Goal: Task Accomplishment & Management: Complete application form

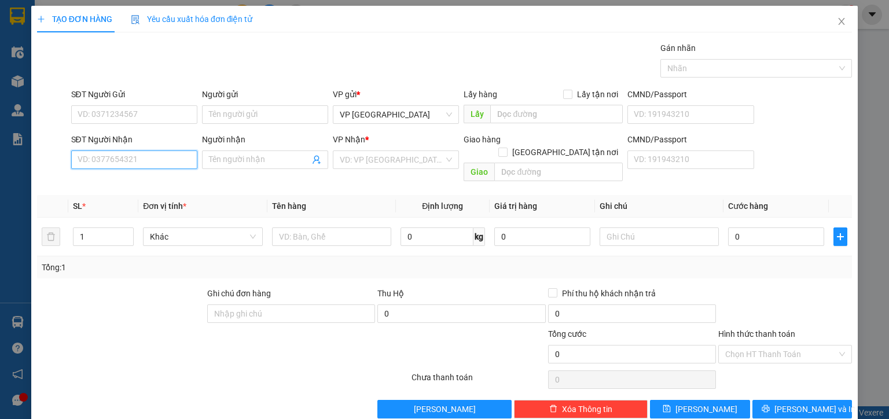
click at [175, 162] on input "SĐT Người Nhận" at bounding box center [134, 160] width 126 height 19
click at [153, 182] on div "0947959698 - lan anh" at bounding box center [133, 182] width 111 height 13
type input "0947959698"
type input "lan anh"
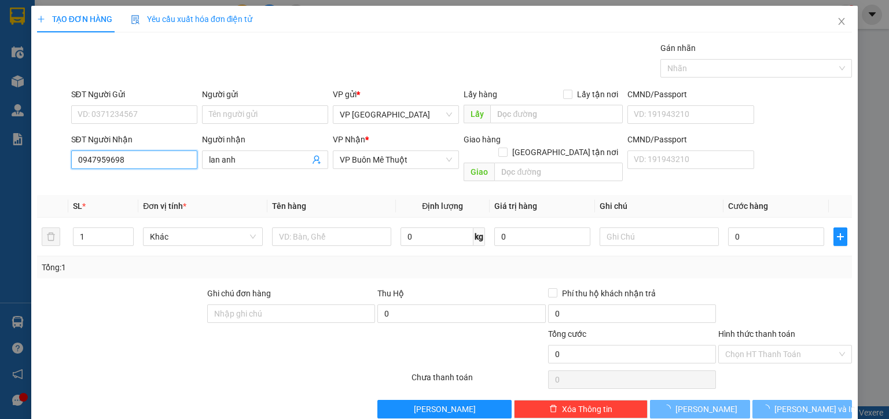
type input "50.000"
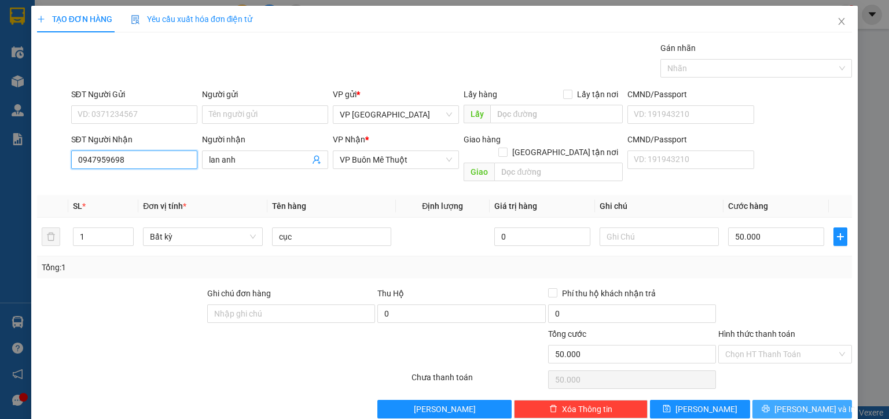
type input "0947959698"
click at [783, 400] on button "[PERSON_NAME] và In" at bounding box center [803, 409] width 100 height 19
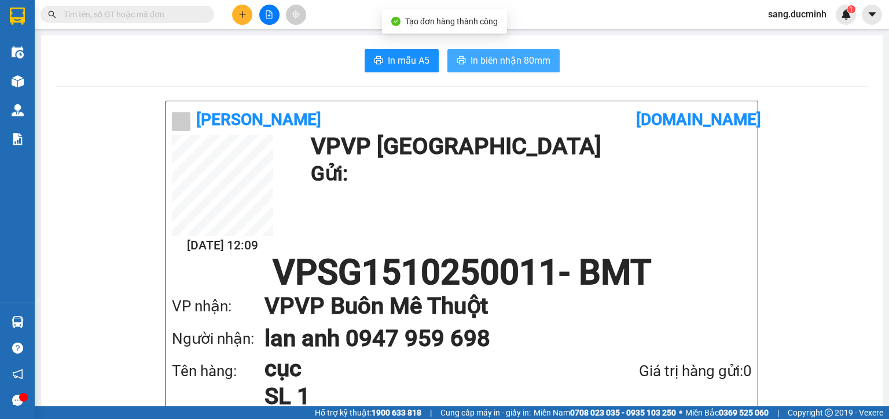
click at [533, 65] on span "In biên nhận 80mm" at bounding box center [511, 60] width 80 height 14
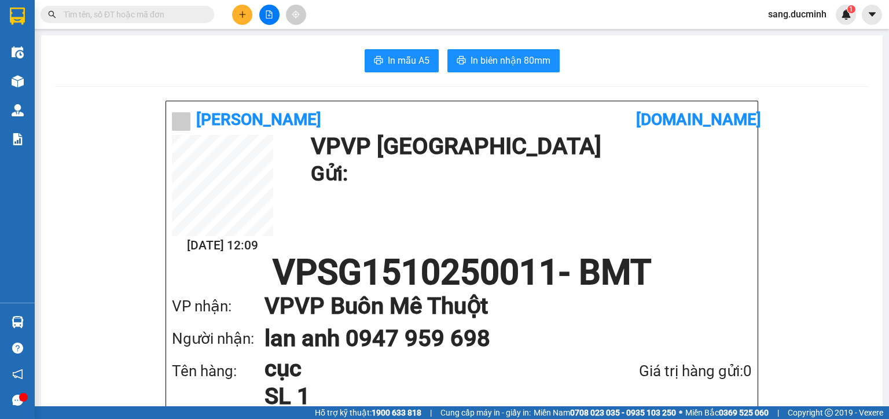
click at [247, 21] on button at bounding box center [242, 15] width 20 height 20
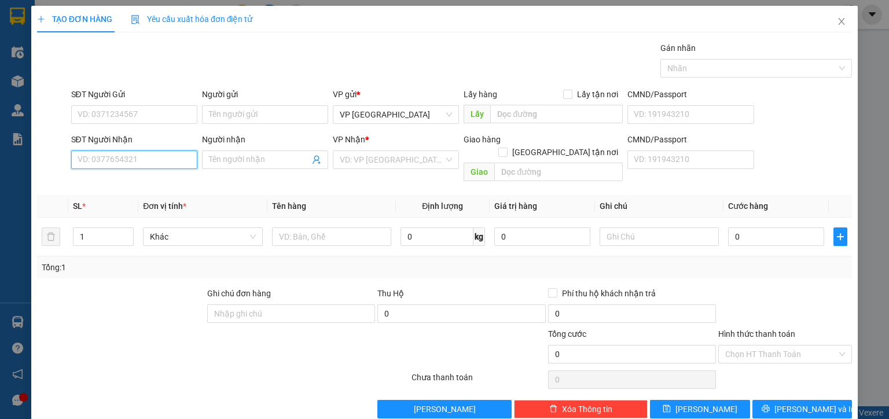
click at [141, 165] on input "SĐT Người Nhận" at bounding box center [134, 160] width 126 height 19
click at [111, 184] on div "0912787276" at bounding box center [133, 182] width 111 height 13
type input "0912787276"
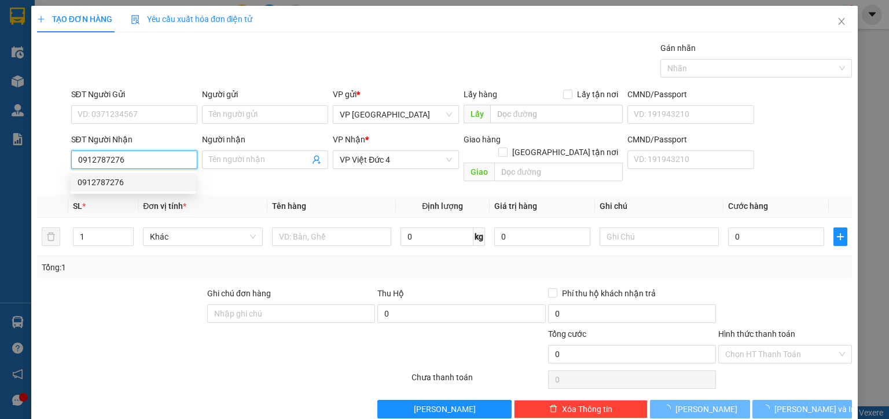
type input "120.000"
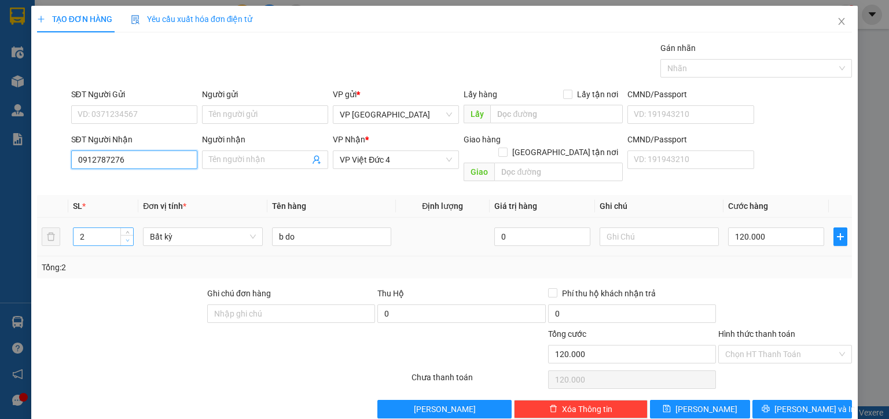
type input "0912787276"
type input "1"
click at [129, 237] on span "down" at bounding box center [127, 240] width 7 height 7
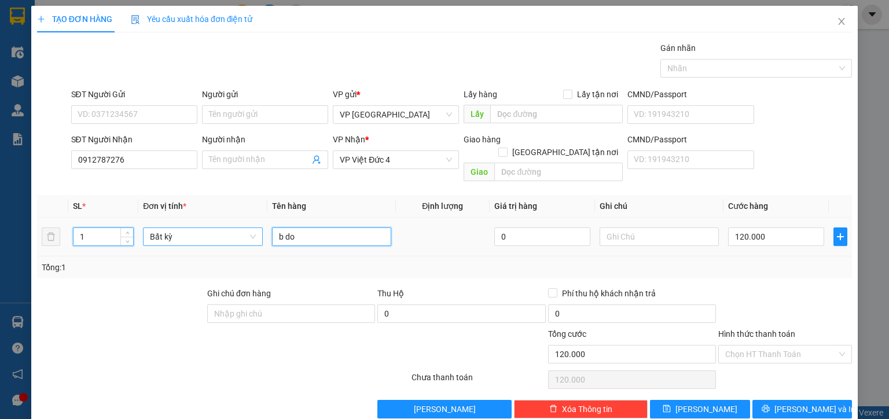
drag, startPoint x: 314, startPoint y: 232, endPoint x: 253, endPoint y: 232, distance: 60.8
click at [255, 232] on tr "1 Bất kỳ b do 0 120.000" at bounding box center [444, 237] width 815 height 39
type input "0"
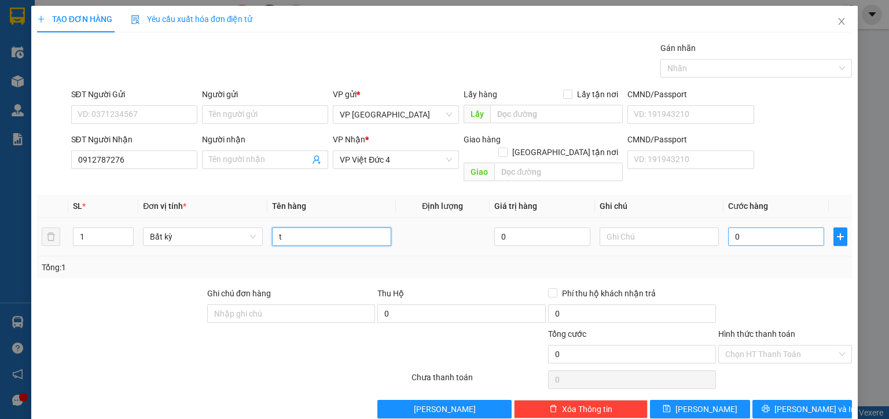
type input "t"
click at [744, 228] on input "0" at bounding box center [776, 237] width 96 height 19
type input "7"
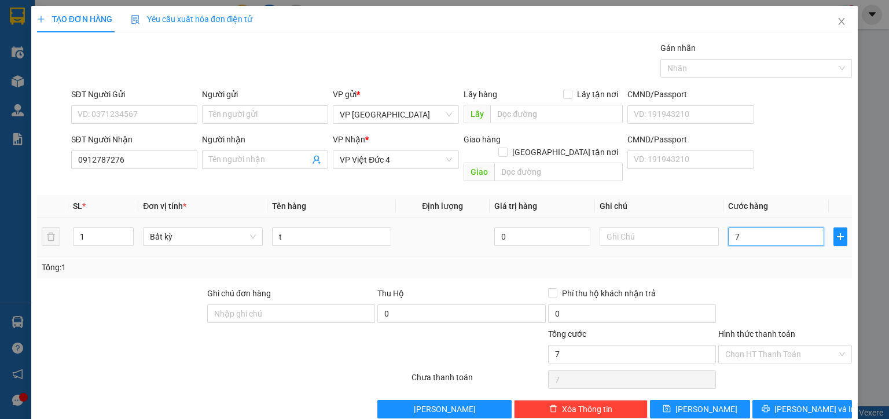
type input "70"
type input "70.000"
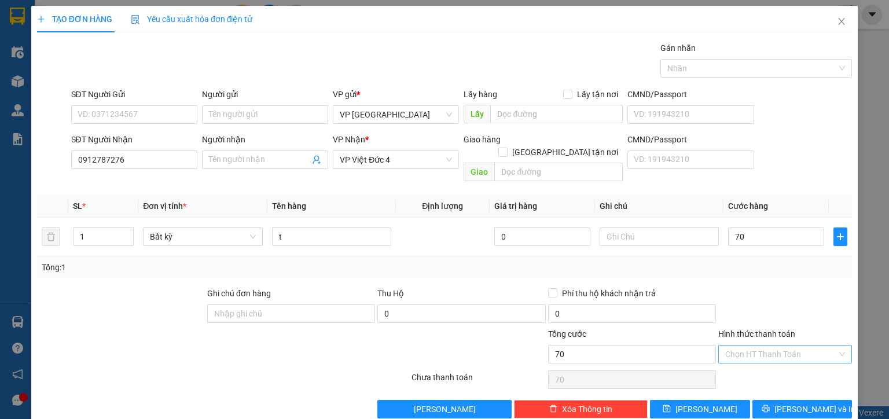
type input "70.000"
click at [786, 346] on input "Hình thức thanh toán" at bounding box center [781, 354] width 112 height 17
drag, startPoint x: 779, startPoint y: 357, endPoint x: 778, endPoint y: 363, distance: 5.8
click at [779, 358] on div "Tại văn phòng" at bounding box center [779, 363] width 119 height 13
type input "0"
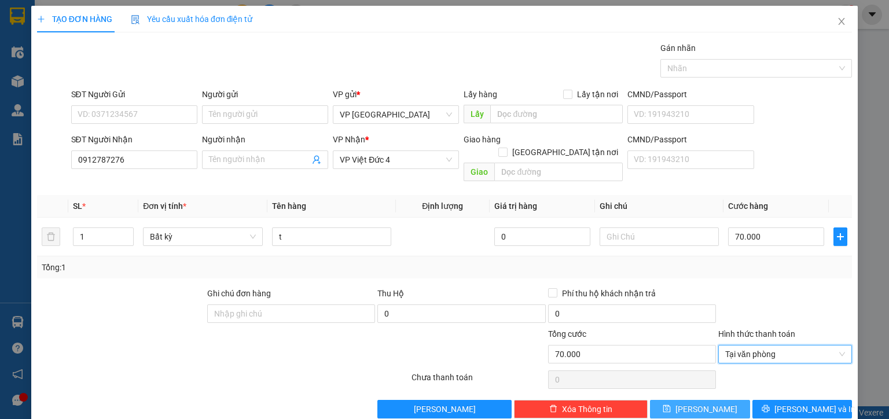
click at [723, 400] on button "[PERSON_NAME]" at bounding box center [700, 409] width 100 height 19
type input "0"
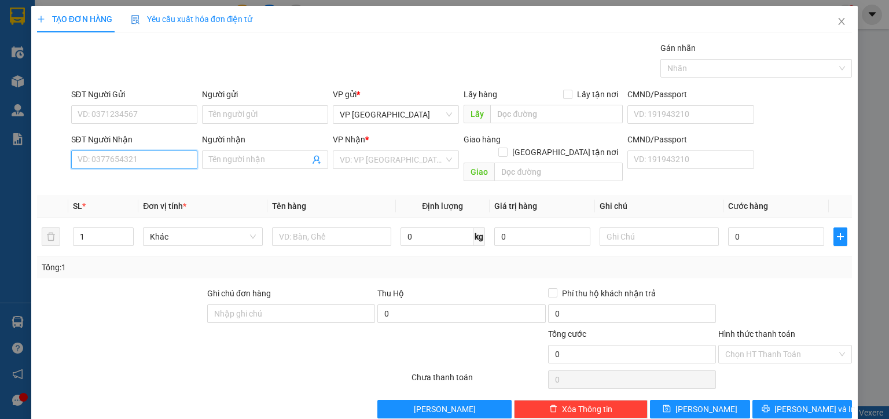
click at [166, 162] on input "SĐT Người Nhận" at bounding box center [134, 160] width 126 height 19
click at [143, 184] on div "0969996679 - tuan y wang" at bounding box center [135, 182] width 114 height 13
type input "0969996679"
type input "[PERSON_NAME]"
type input "y wang"
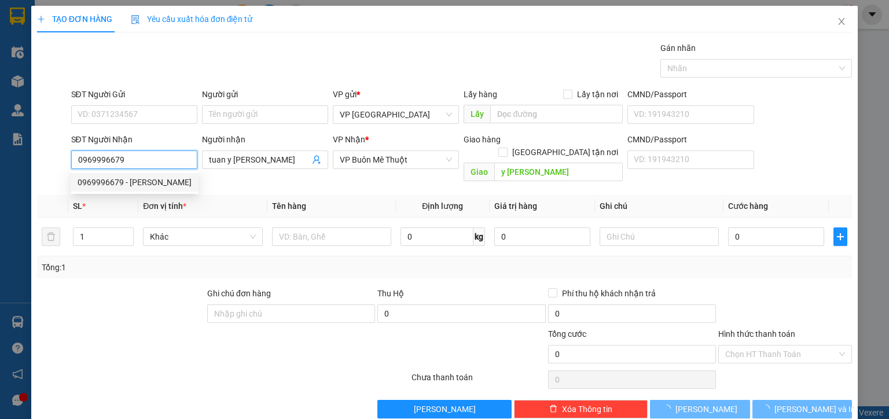
type input "24.000"
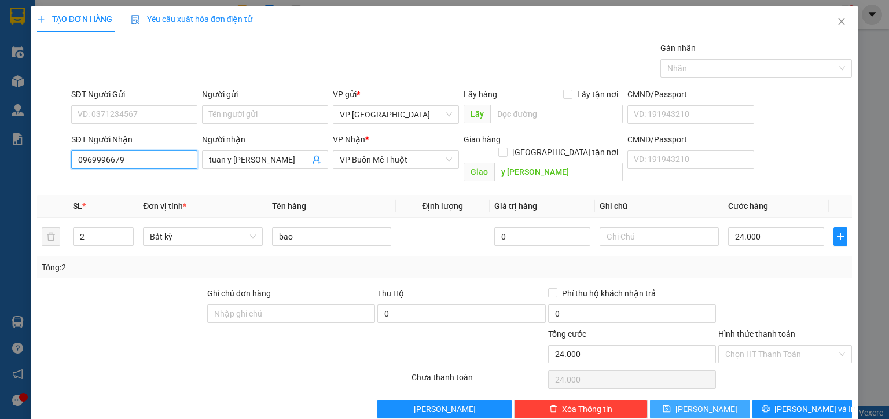
type input "0969996679"
click at [708, 400] on button "[PERSON_NAME]" at bounding box center [700, 409] width 100 height 19
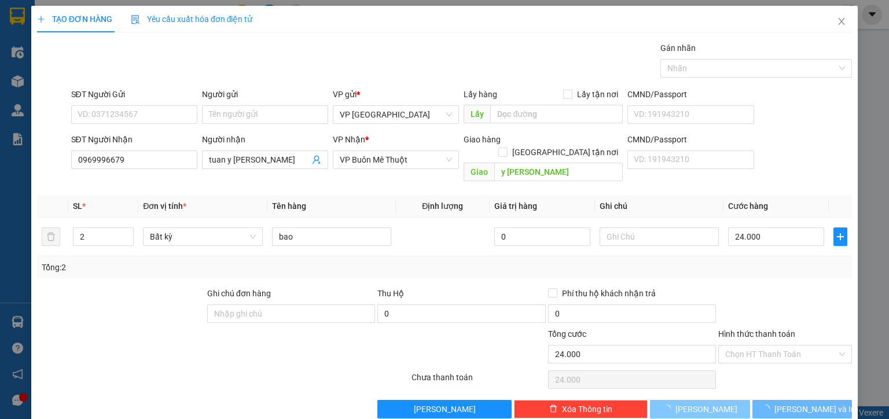
type input "0"
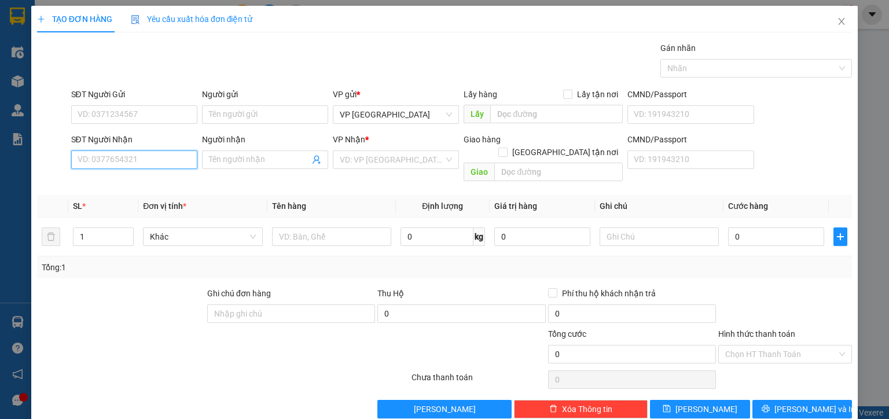
drag, startPoint x: 129, startPoint y: 160, endPoint x: 134, endPoint y: 157, distance: 6.5
click at [130, 160] on input "SĐT Người Nhận" at bounding box center [134, 160] width 126 height 19
click at [113, 184] on div "0917049339 - linh" at bounding box center [133, 182] width 111 height 13
type input "0917049339"
type input "linh"
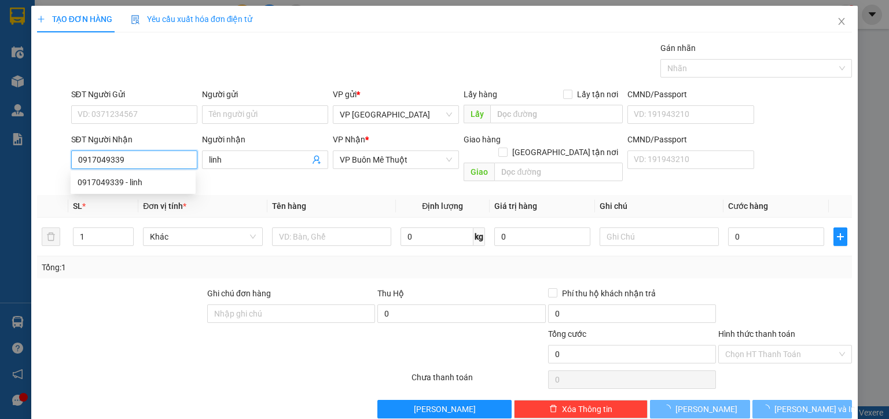
type input "150.000"
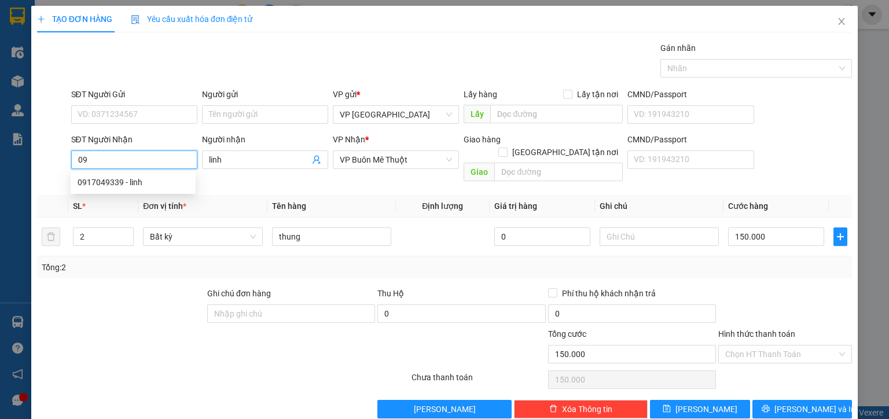
type input "0"
drag, startPoint x: 118, startPoint y: 250, endPoint x: 107, endPoint y: 161, distance: 89.3
click at [106, 162] on input "8" at bounding box center [134, 160] width 126 height 19
click at [119, 181] on div "0918913800" at bounding box center [133, 182] width 111 height 13
type input "0918913800"
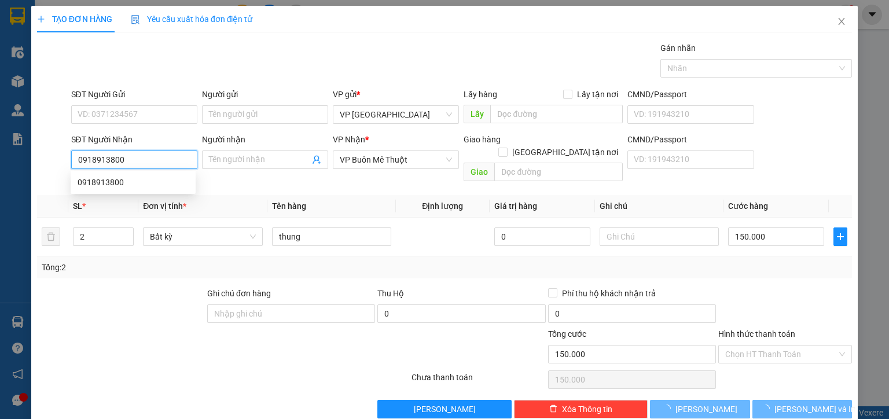
type input "80.000"
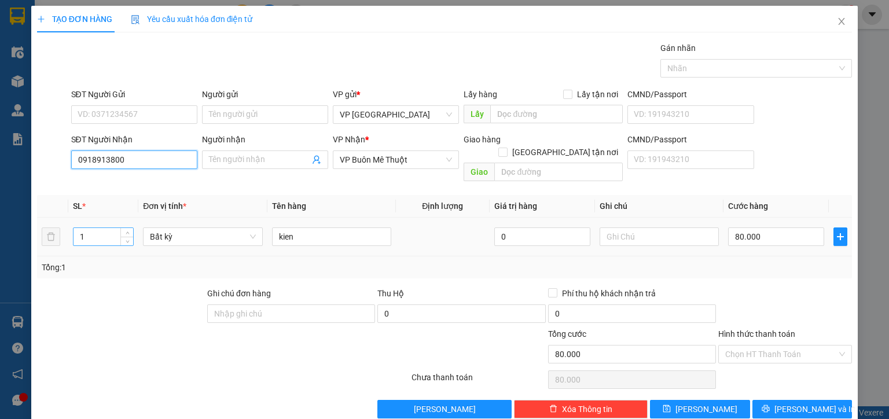
type input "0918913800"
click at [77, 228] on input "1" at bounding box center [104, 236] width 60 height 17
click at [98, 228] on input "1" at bounding box center [104, 236] width 60 height 17
type input "2"
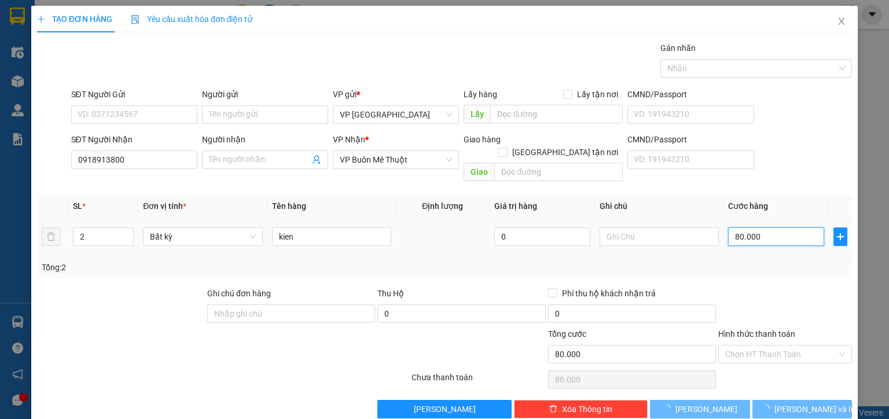
click at [794, 228] on input "80.000" at bounding box center [776, 237] width 96 height 19
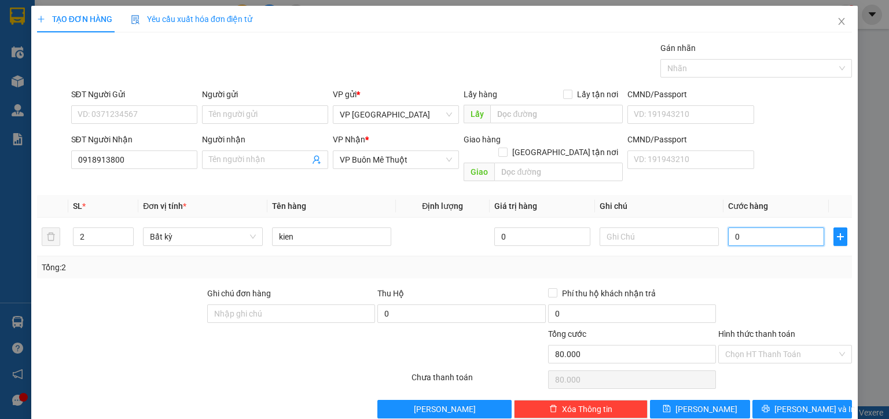
type input "0"
type input "2"
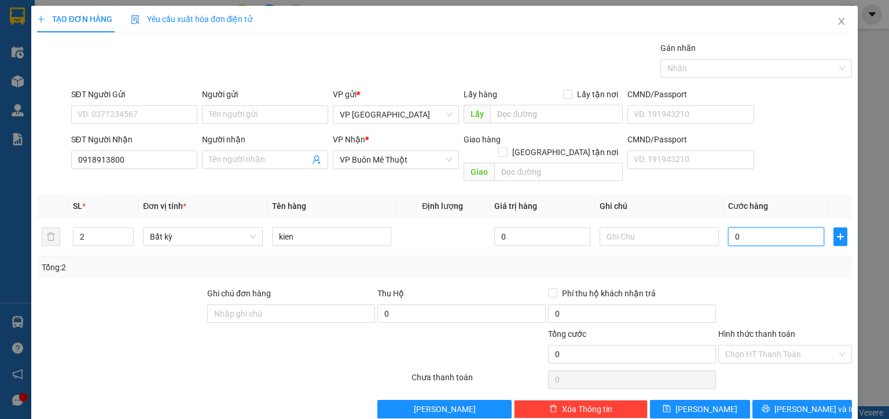
type input "02"
type input "20"
type input "0.200"
type input "200"
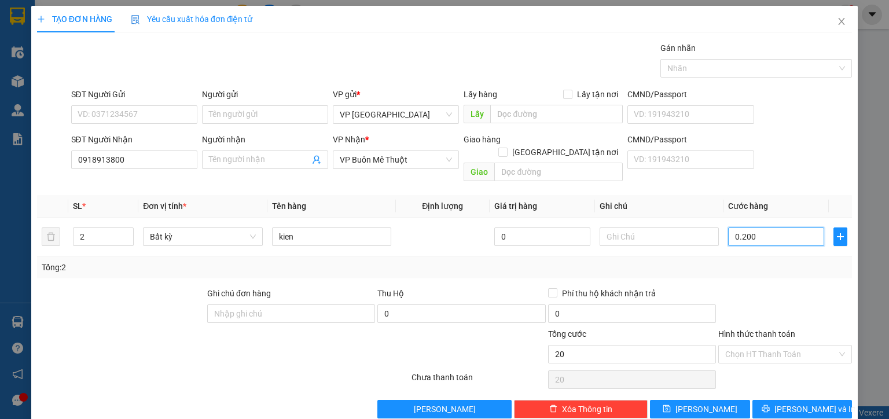
type input "200"
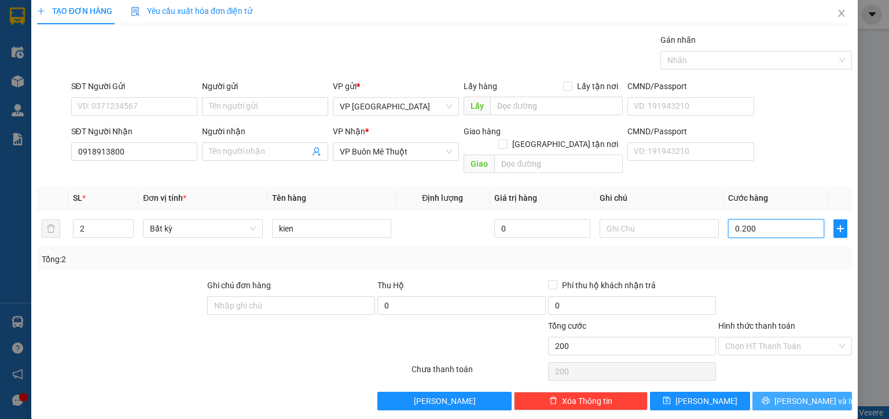
type input "0.200"
type input "200.000"
click at [797, 395] on span "[PERSON_NAME] và In" at bounding box center [815, 401] width 81 height 13
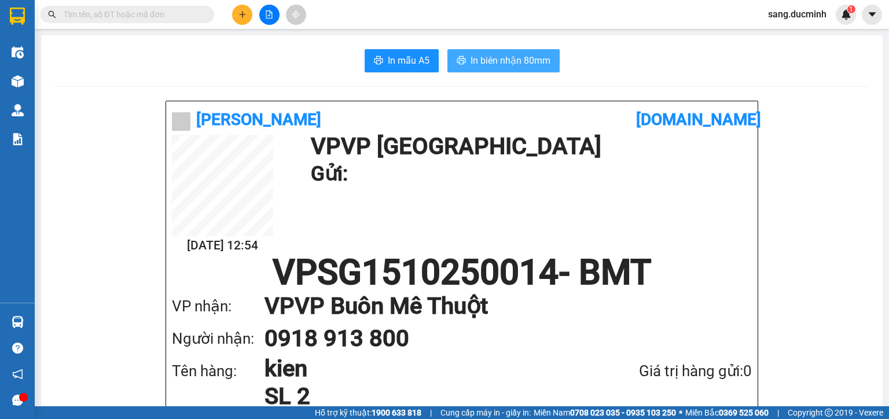
click at [496, 60] on span "In biên nhận 80mm" at bounding box center [511, 60] width 80 height 14
click at [497, 60] on span "In biên nhận 80mm" at bounding box center [511, 60] width 80 height 14
click at [241, 18] on icon "plus" at bounding box center [243, 14] width 8 height 8
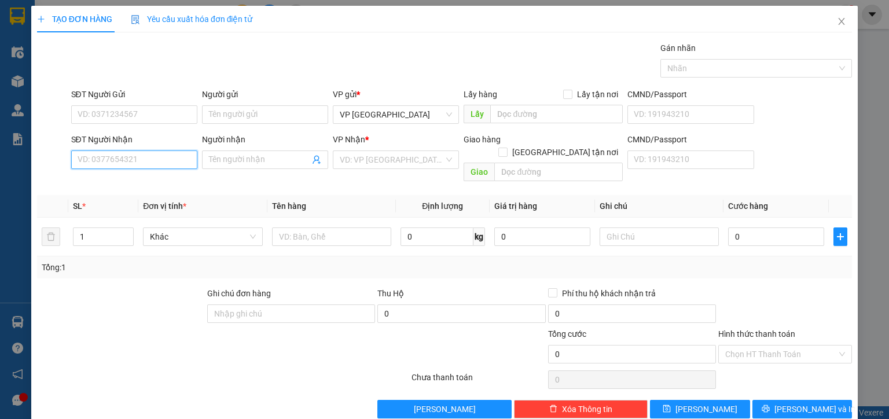
click at [144, 162] on input "SĐT Người Nhận" at bounding box center [134, 160] width 126 height 19
click at [256, 162] on input "Người nhận" at bounding box center [259, 159] width 101 height 13
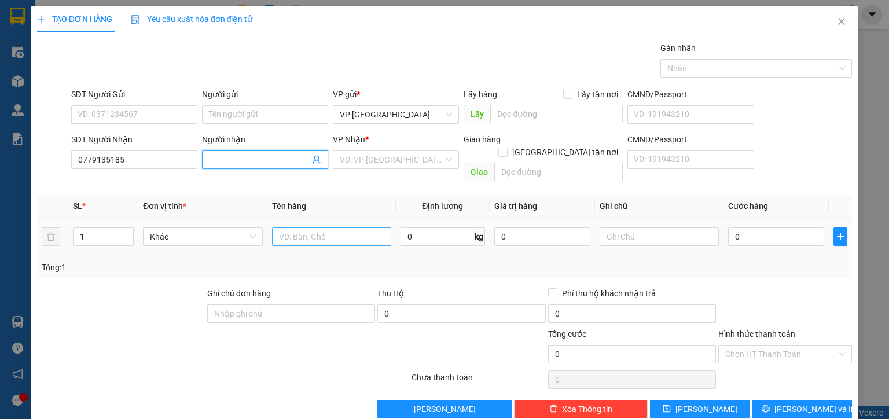
scroll to position [8, 0]
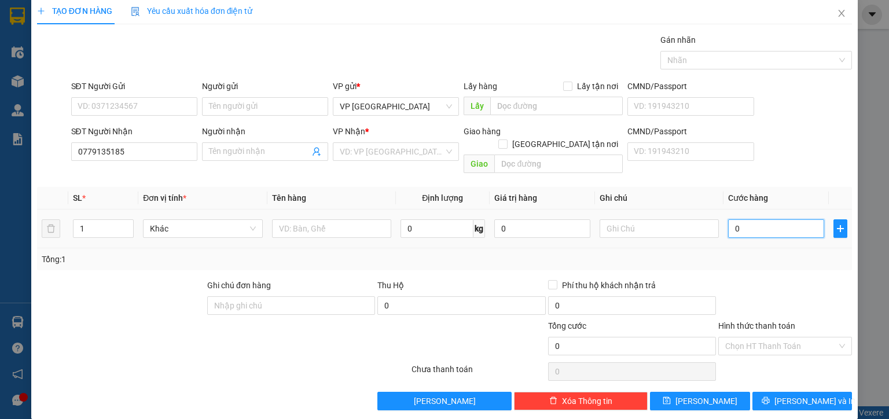
click at [757, 219] on input "0" at bounding box center [776, 228] width 96 height 19
click at [147, 153] on input "0779135185" at bounding box center [134, 151] width 126 height 19
type input "0"
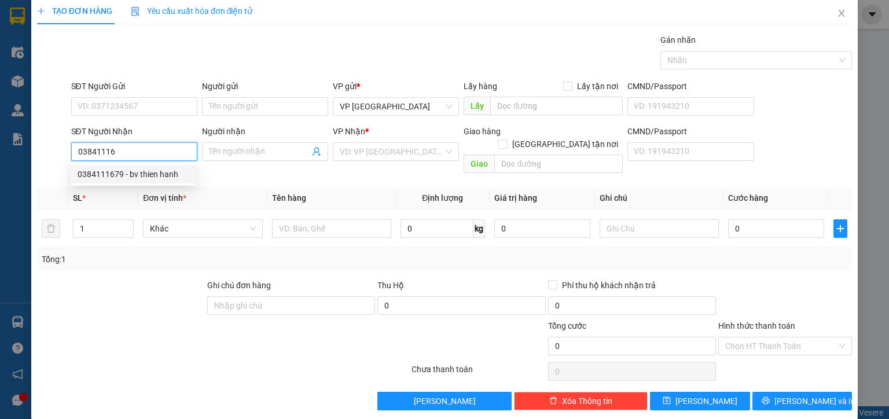
click at [144, 173] on div "0384111679 - bv thien hanh" at bounding box center [133, 174] width 111 height 13
type input "0384111679"
type input "bv thien hanh"
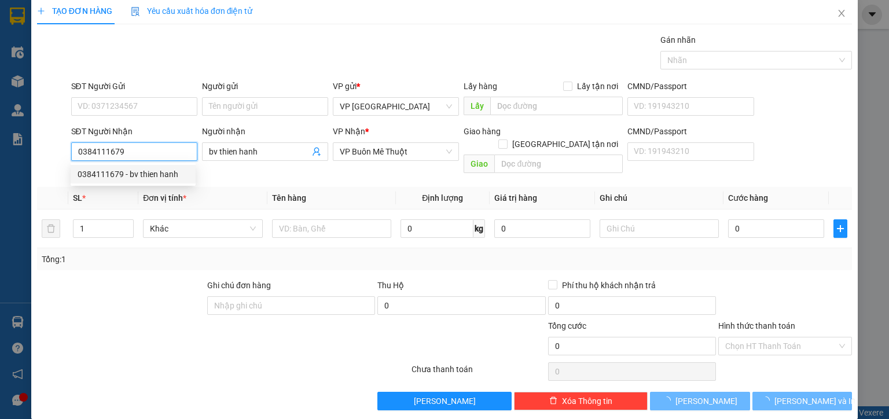
type input "170.000"
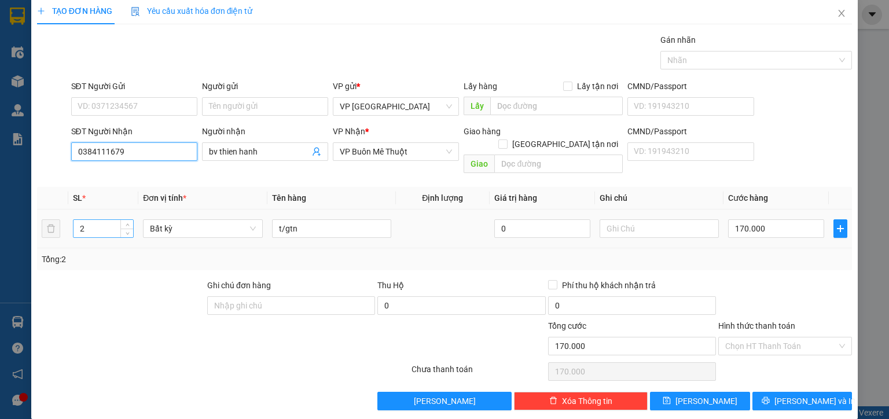
type input "0384111679"
click at [113, 220] on input "2" at bounding box center [104, 228] width 60 height 17
type input "1"
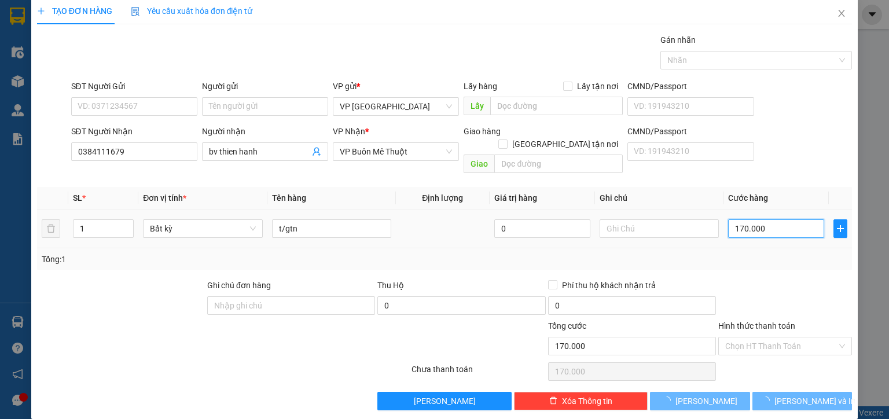
click at [770, 219] on input "170.000" at bounding box center [776, 228] width 96 height 19
type input "0"
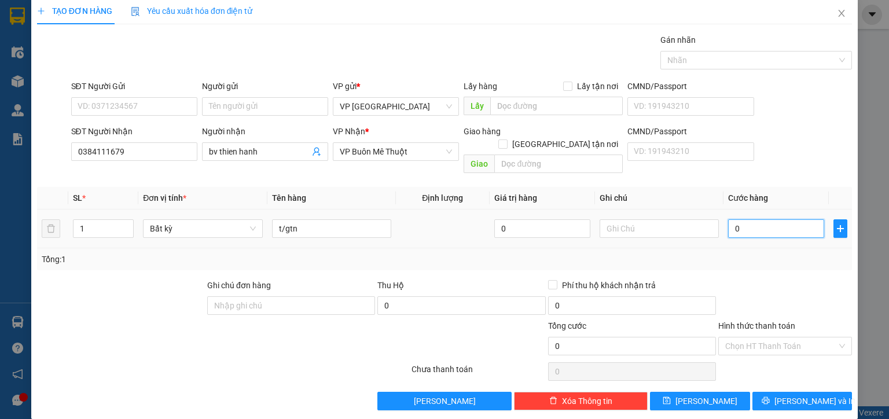
type input "7"
type input "07"
type input "70"
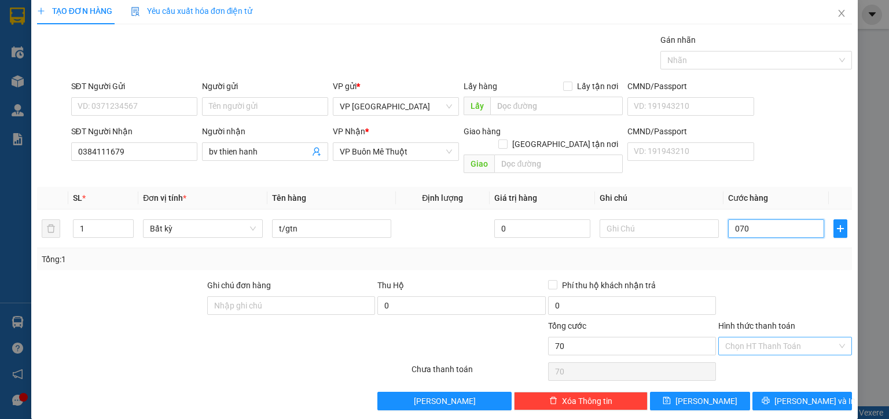
type input "070"
type input "70.000"
click at [764, 338] on input "Hình thức thanh toán" at bounding box center [781, 346] width 112 height 17
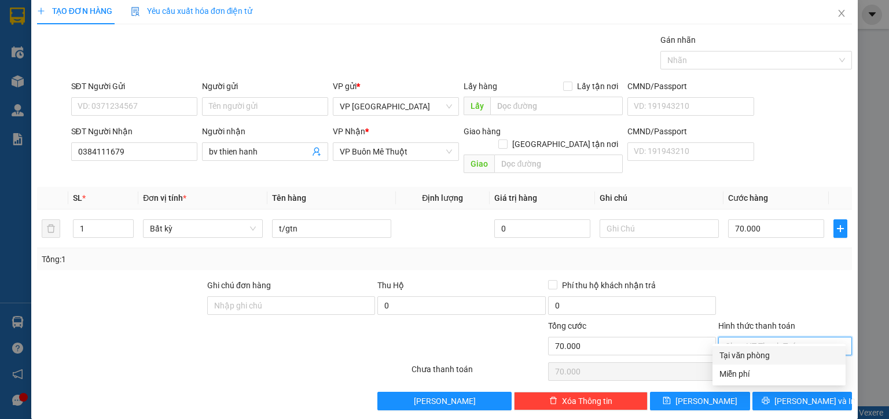
click at [760, 353] on div "Tại văn phòng" at bounding box center [779, 355] width 119 height 13
type input "0"
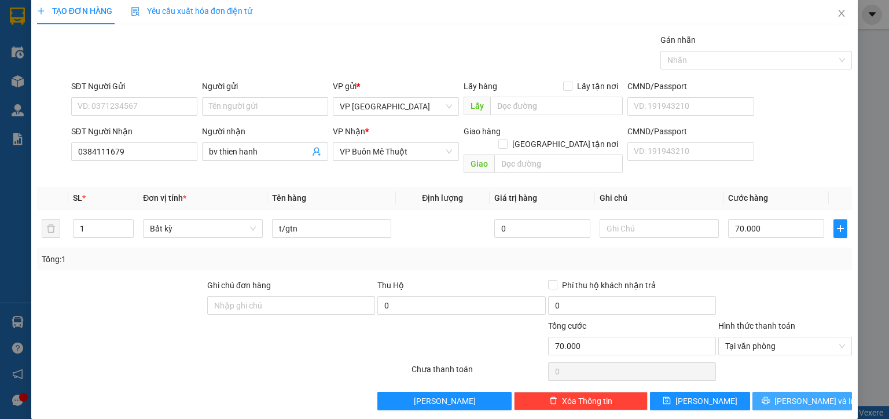
click at [770, 397] on icon "printer" at bounding box center [766, 401] width 8 height 8
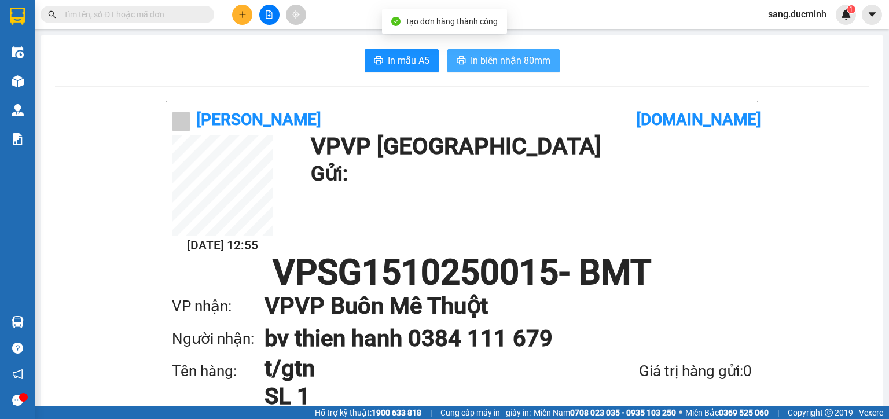
click at [497, 68] on button "In biên nhận 80mm" at bounding box center [504, 60] width 112 height 23
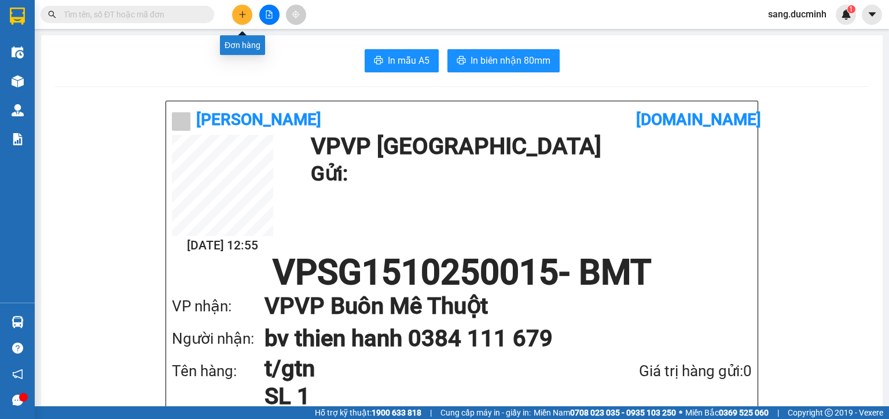
click at [239, 16] on icon "plus" at bounding box center [243, 14] width 8 height 8
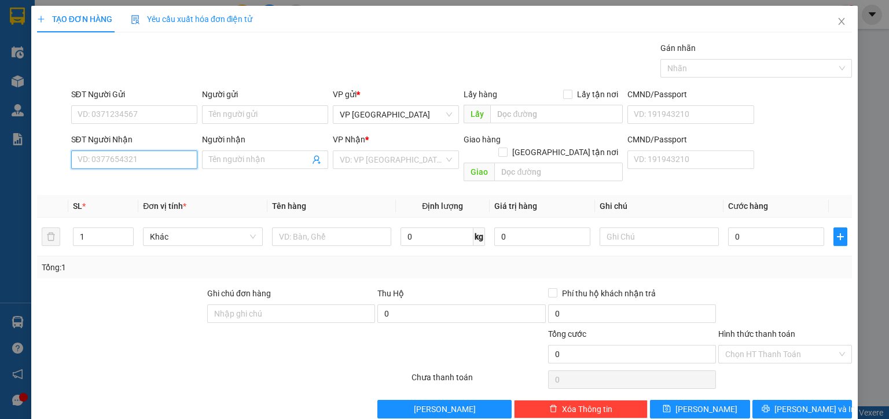
click at [181, 162] on input "SĐT Người Nhận" at bounding box center [134, 160] width 126 height 19
click at [119, 162] on input "SĐT Người Nhận" at bounding box center [134, 160] width 126 height 19
click at [118, 157] on input "SĐT Người Nhận" at bounding box center [134, 160] width 126 height 19
click at [837, 21] on icon "close" at bounding box center [841, 21] width 9 height 9
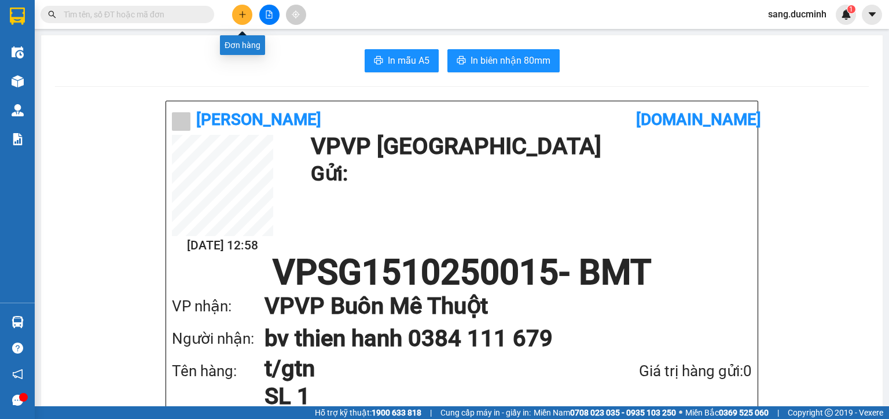
click at [240, 22] on button at bounding box center [242, 15] width 20 height 20
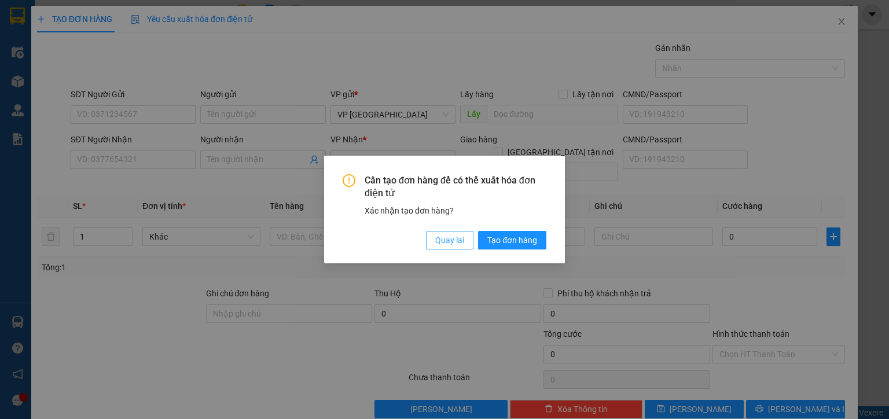
click at [453, 244] on span "Quay lại" at bounding box center [449, 240] width 29 height 13
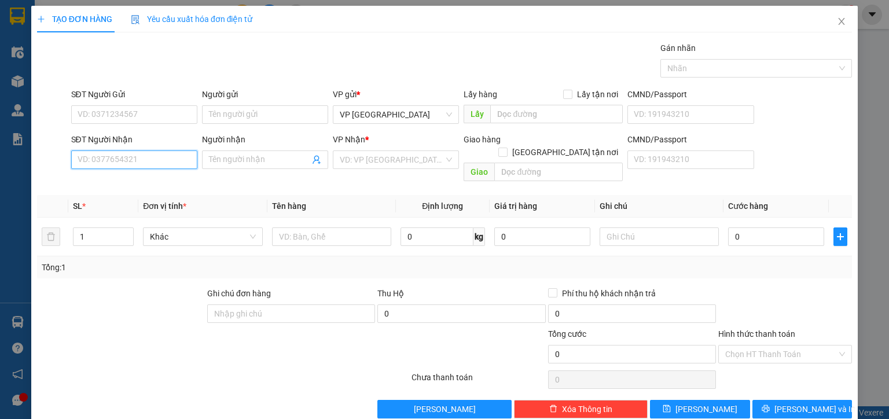
click at [168, 159] on input "SĐT Người Nhận" at bounding box center [134, 160] width 126 height 19
click at [133, 161] on input "SĐT Người Nhận" at bounding box center [134, 160] width 126 height 19
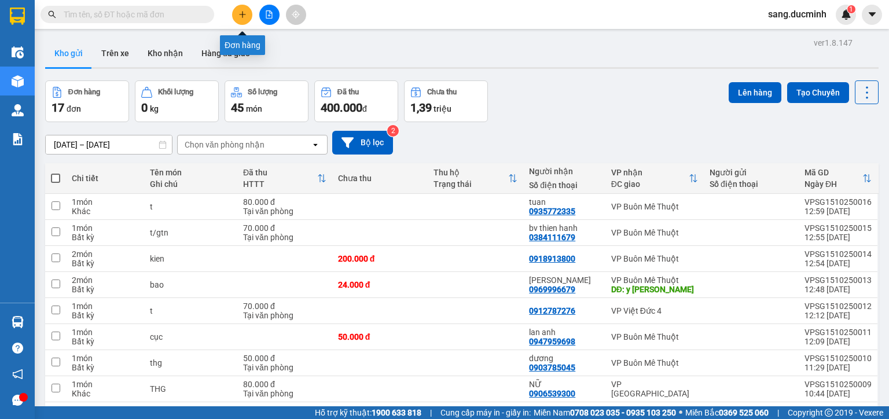
click at [239, 16] on icon "plus" at bounding box center [243, 14] width 8 height 8
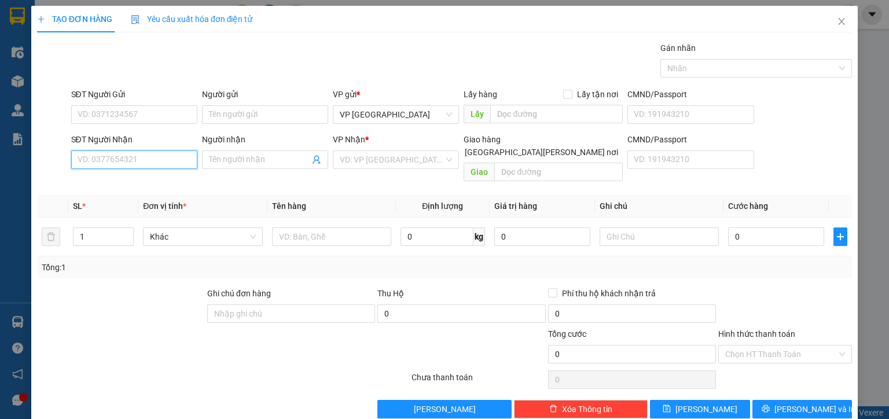
click at [143, 162] on input "SĐT Người Nhận" at bounding box center [134, 160] width 126 height 19
click at [120, 161] on input "SĐT Người Nhận" at bounding box center [134, 160] width 126 height 19
drag, startPoint x: 79, startPoint y: 227, endPoint x: 68, endPoint y: 230, distance: 11.0
click at [68, 230] on td "1" at bounding box center [103, 237] width 70 height 39
drag, startPoint x: 93, startPoint y: 226, endPoint x: 71, endPoint y: 232, distance: 22.6
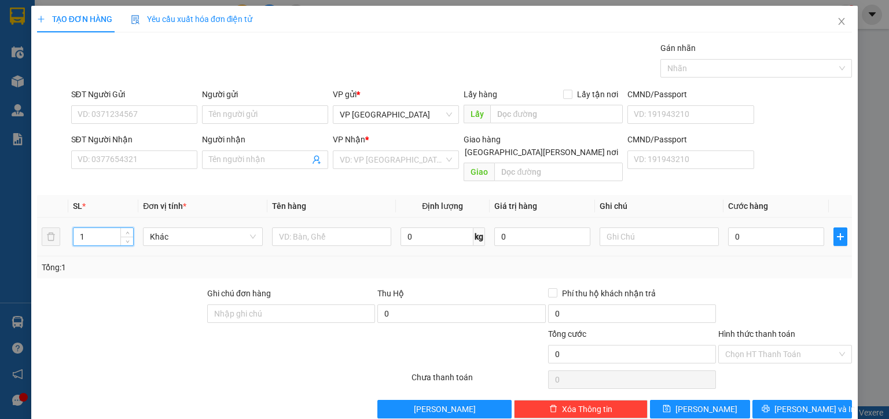
click at [73, 232] on div "1" at bounding box center [103, 236] width 61 height 23
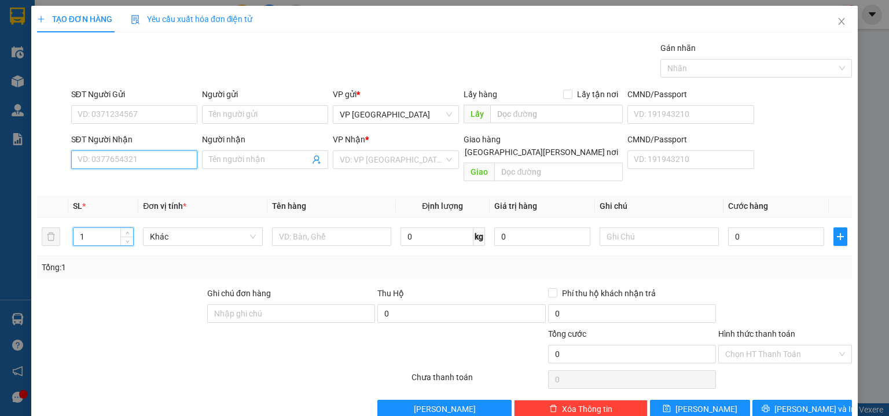
click at [148, 160] on input "SĐT Người Nhận" at bounding box center [134, 160] width 126 height 19
click at [93, 228] on input "1" at bounding box center [104, 236] width 60 height 17
type input "1"
click at [137, 109] on input "SĐT Người Gửi" at bounding box center [134, 114] width 126 height 19
type input "1"
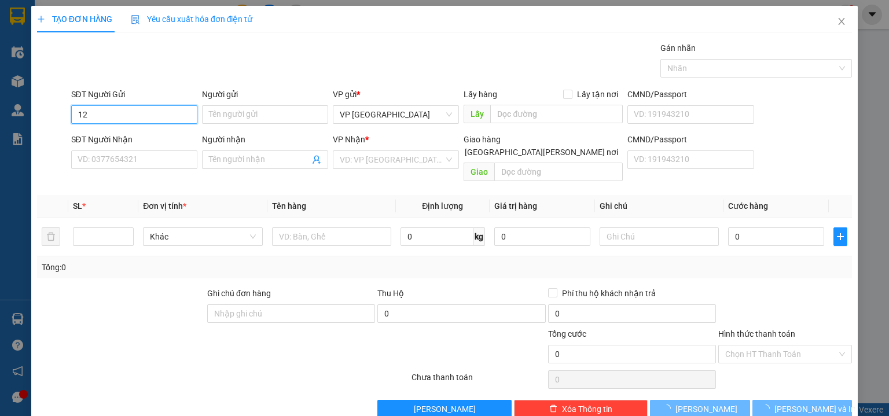
type input "1"
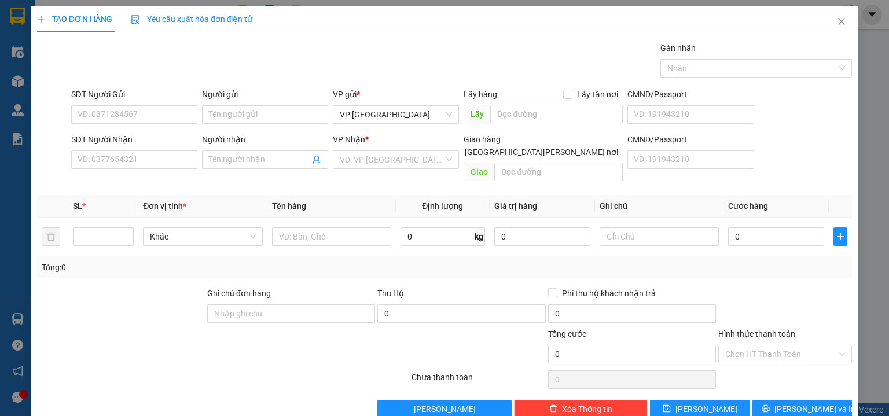
click at [127, 169] on div "SĐT Người Nhận VD: 0377654321" at bounding box center [134, 153] width 126 height 41
click at [126, 155] on input "SĐT Người Nhận" at bounding box center [134, 160] width 126 height 19
click at [132, 115] on input "SĐT Người Gửi" at bounding box center [134, 114] width 126 height 19
click at [129, 155] on input "SĐT Người Nhận" at bounding box center [134, 160] width 126 height 19
click at [146, 121] on input "SĐT Người Gửi" at bounding box center [134, 114] width 126 height 19
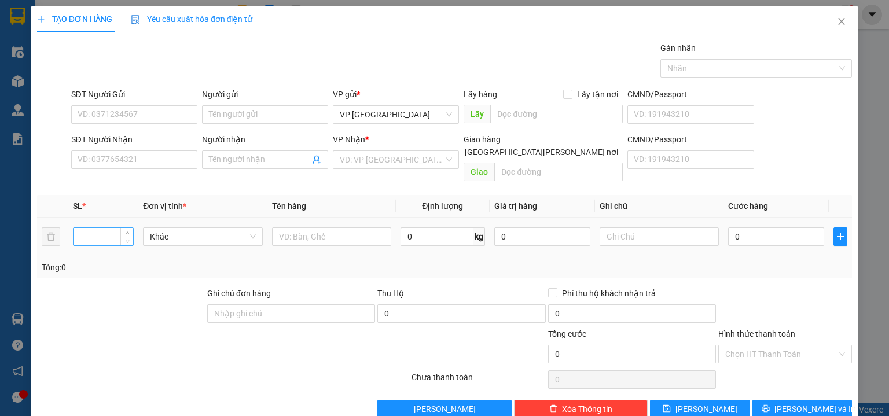
click at [106, 228] on input "number" at bounding box center [104, 236] width 60 height 17
click at [190, 228] on span "Khác" at bounding box center [202, 236] width 105 height 17
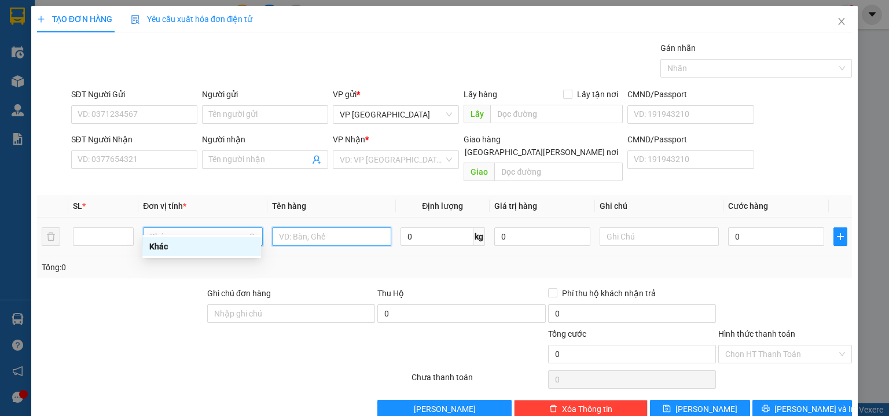
click at [317, 228] on input "text" at bounding box center [331, 237] width 119 height 19
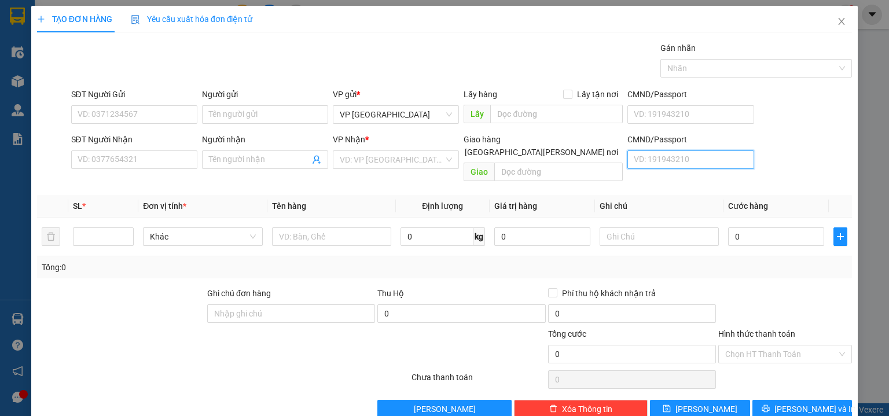
click at [632, 156] on input "CMND/Passport" at bounding box center [691, 160] width 126 height 19
click at [101, 228] on input "number" at bounding box center [104, 236] width 60 height 17
type input "1"
type input "2"
click at [91, 228] on input "1" at bounding box center [104, 236] width 60 height 17
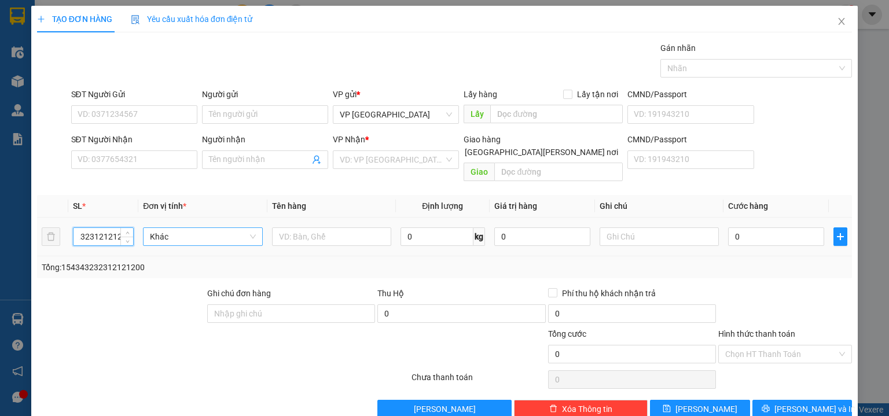
scroll to position [0, 27]
type input "1"
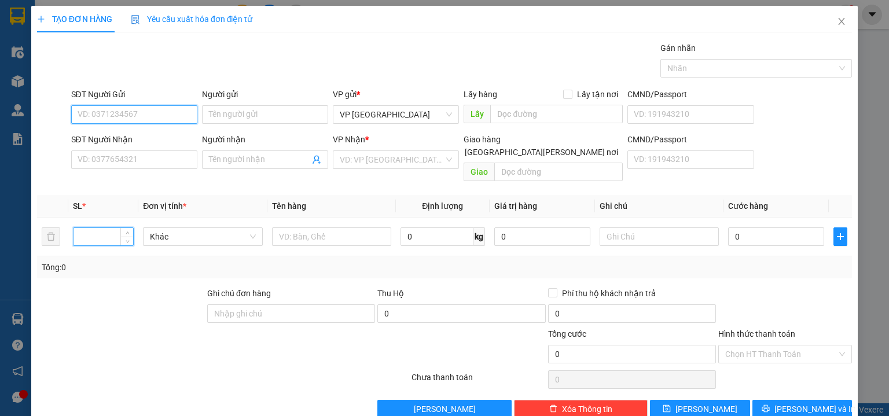
click at [118, 113] on input "SĐT Người Gửi" at bounding box center [134, 114] width 126 height 19
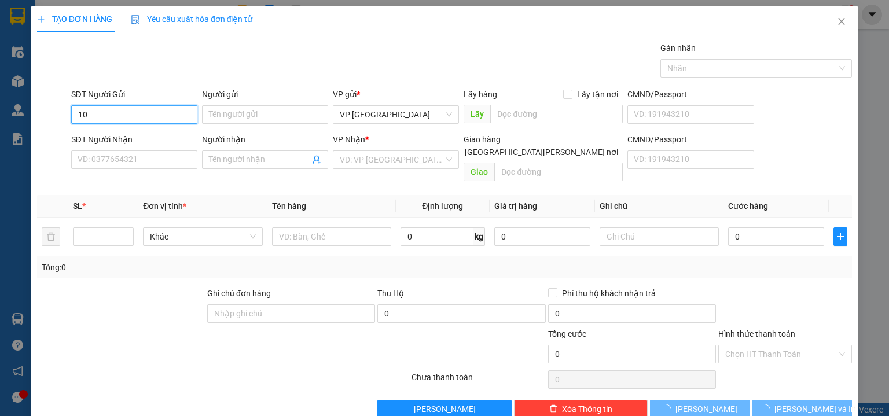
type input "1"
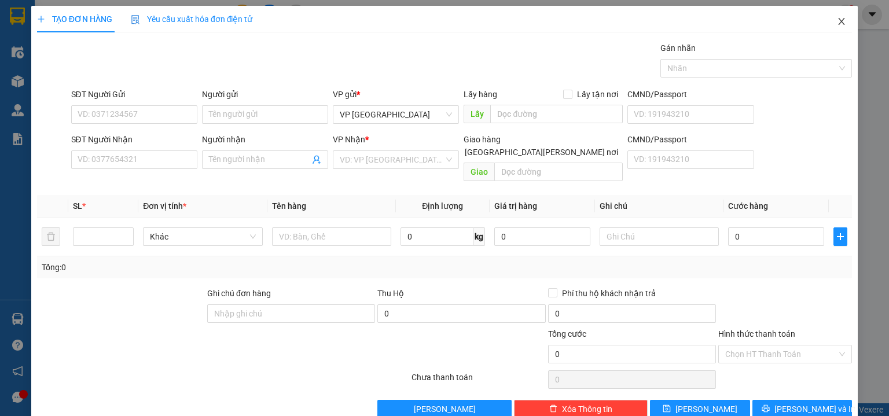
click at [837, 20] on icon "close" at bounding box center [841, 21] width 9 height 9
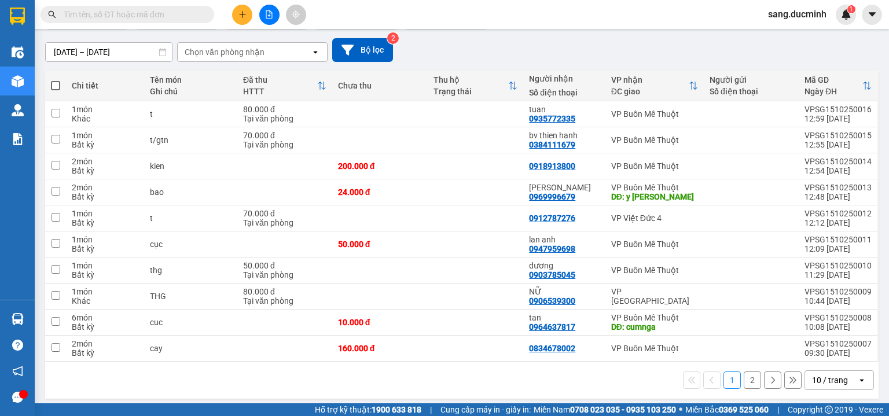
scroll to position [46, 0]
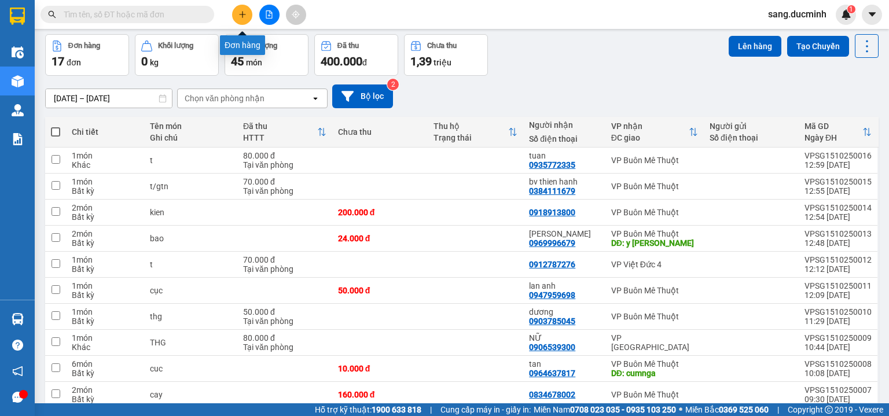
click at [247, 19] on button at bounding box center [242, 15] width 20 height 20
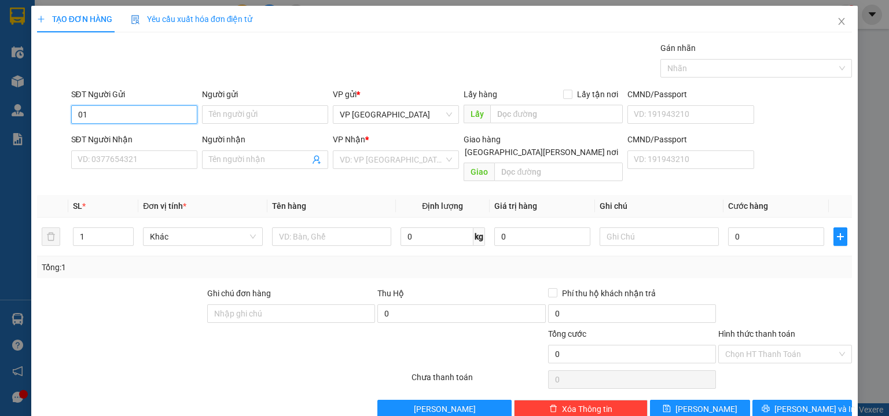
type input "0"
type input "1"
click at [839, 20] on icon "close" at bounding box center [842, 21] width 6 height 7
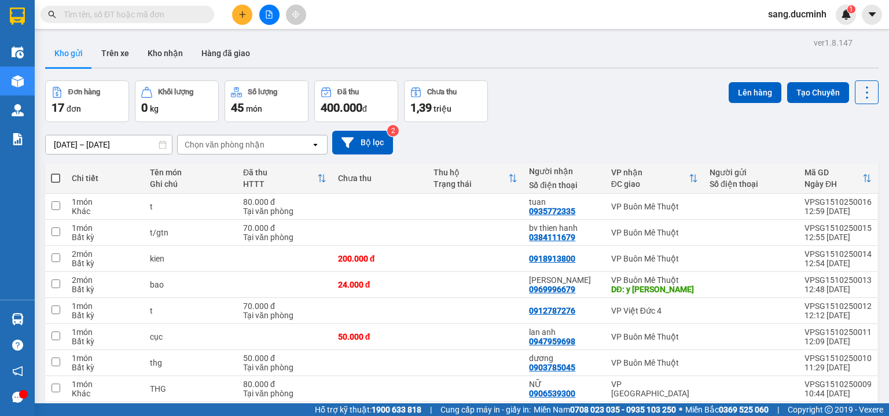
click at [60, 108] on span "17" at bounding box center [58, 108] width 13 height 14
click at [62, 108] on span "17" at bounding box center [58, 108] width 13 height 14
click at [64, 107] on div "17 đơn" at bounding box center [87, 108] width 71 height 16
click at [59, 101] on span "17" at bounding box center [58, 108] width 13 height 14
paste input "0869570779"
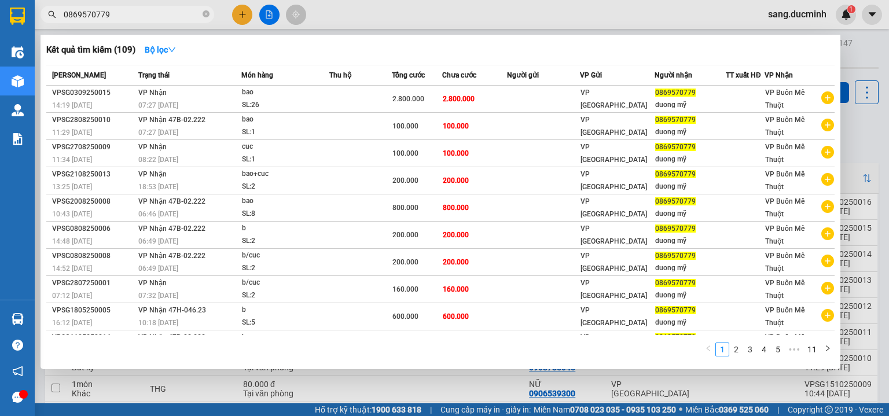
type input "0869570779"
click at [208, 16] on icon "close-circle" at bounding box center [206, 13] width 7 height 7
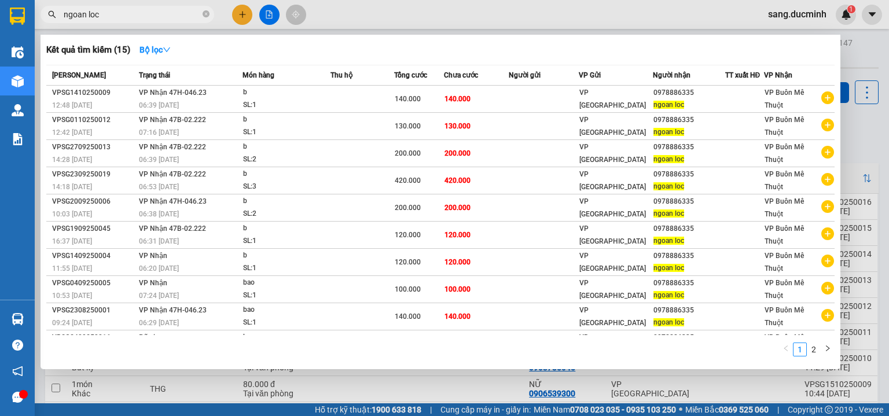
type input "ngoan loc"
click at [241, 16] on div at bounding box center [444, 208] width 889 height 416
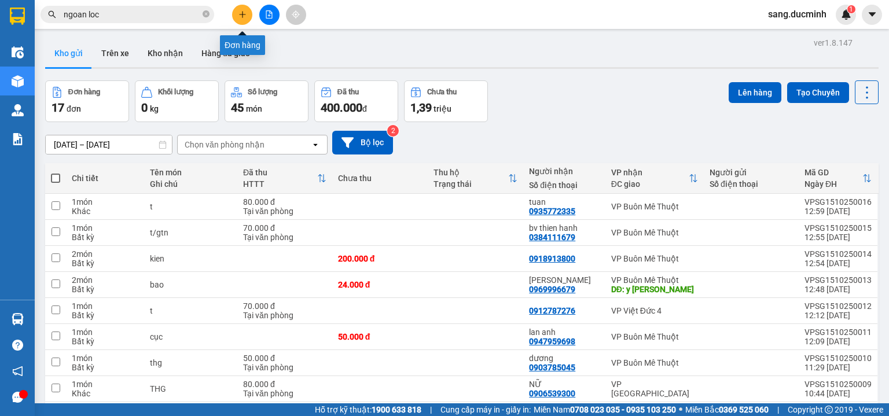
click at [241, 16] on icon "plus" at bounding box center [243, 14] width 8 height 8
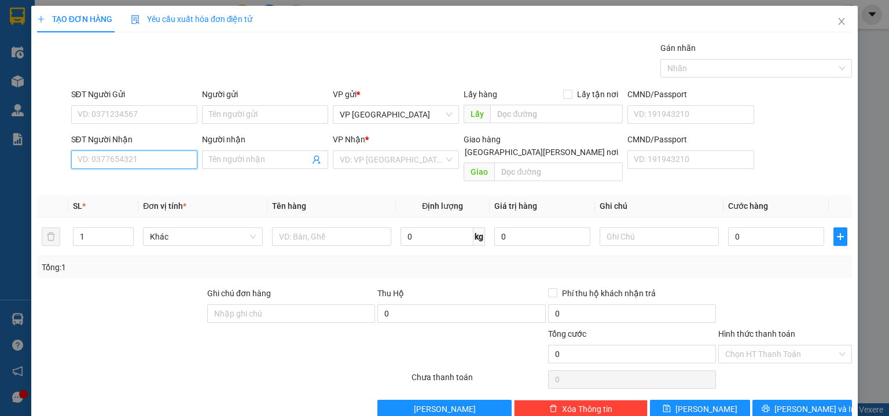
click at [130, 153] on input "SĐT Người Nhận" at bounding box center [134, 160] width 126 height 19
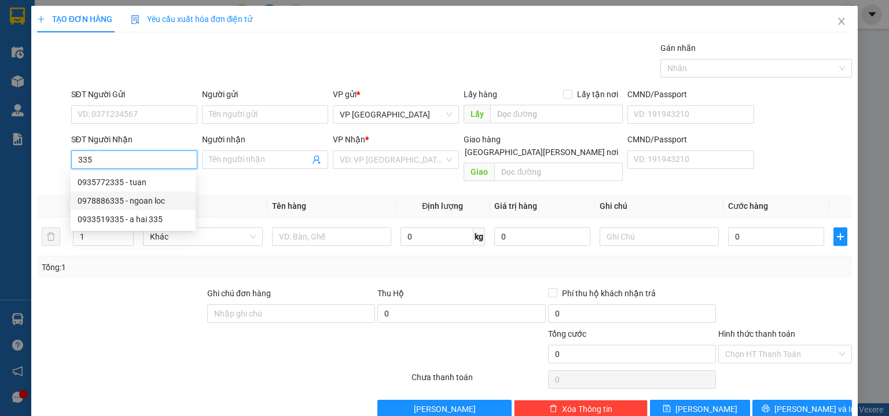
click at [158, 201] on div "0978886335 - ngoan loc" at bounding box center [133, 201] width 111 height 13
type input "0978886335"
type input "ngoan loc"
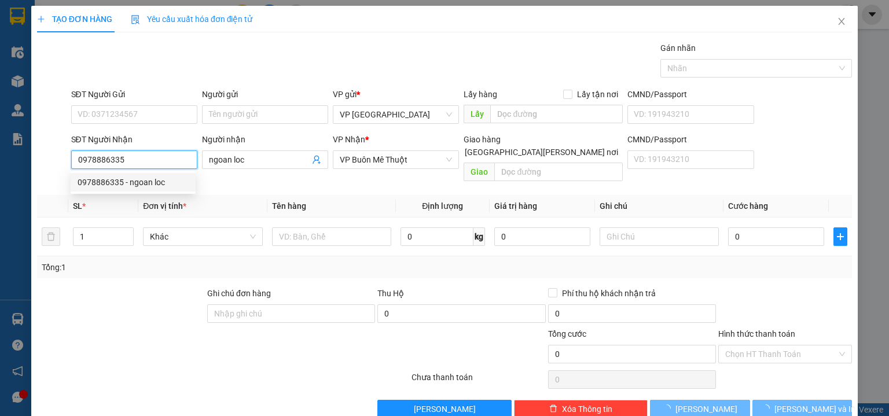
type input "140.000"
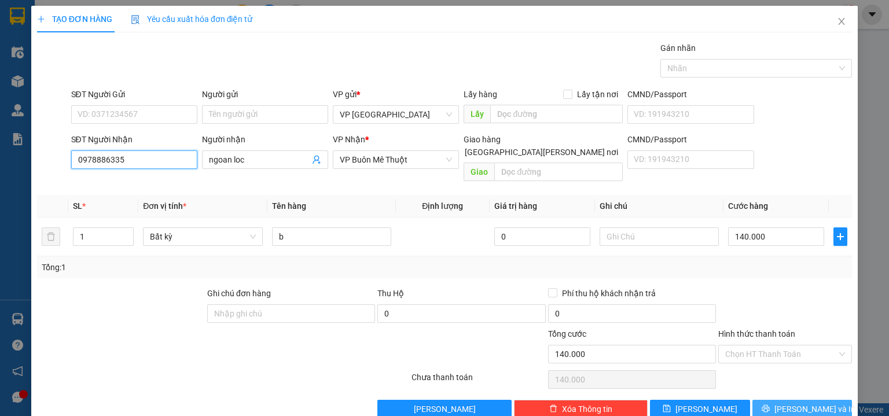
type input "0978886335"
click at [791, 403] on span "[PERSON_NAME] và In" at bounding box center [815, 409] width 81 height 13
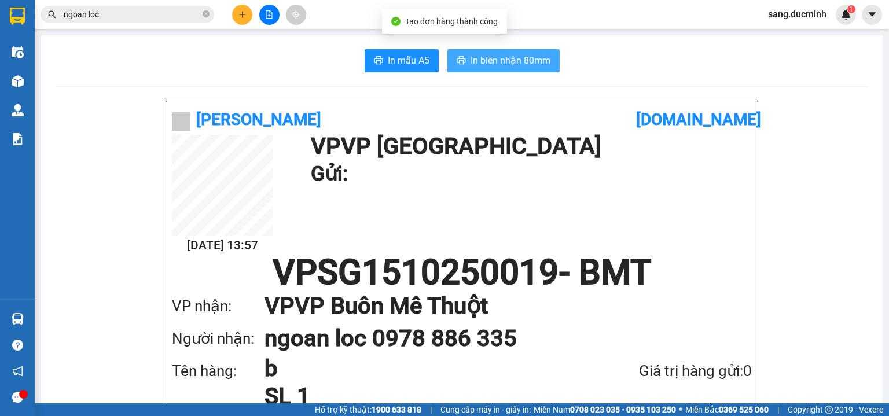
click at [531, 63] on span "In biên nhận 80mm" at bounding box center [511, 60] width 80 height 14
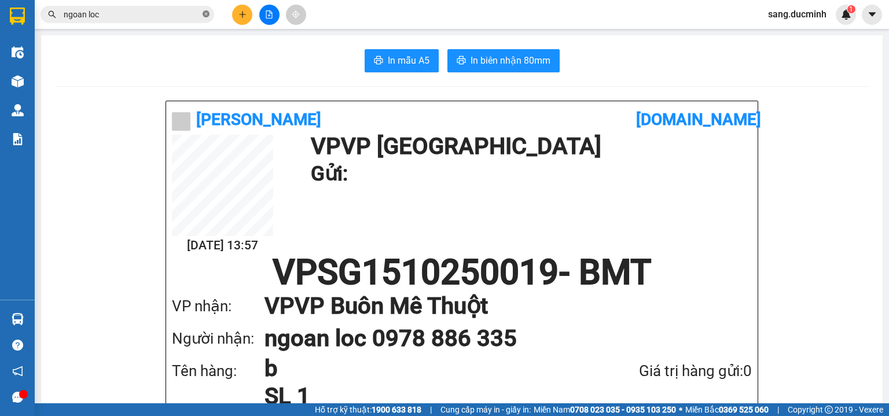
click at [206, 12] on icon "close-circle" at bounding box center [206, 13] width 7 height 7
click at [239, 9] on button at bounding box center [242, 15] width 20 height 20
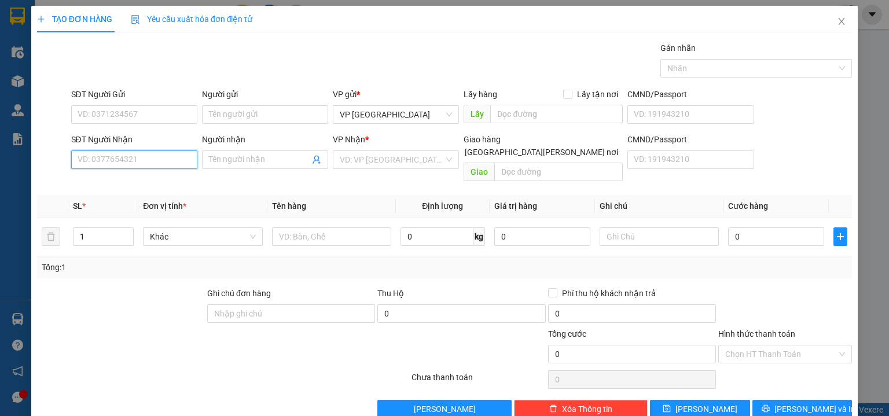
click at [170, 156] on input "SĐT Người Nhận" at bounding box center [134, 160] width 126 height 19
click at [126, 203] on div "0372039590 - [PERSON_NAME]" at bounding box center [135, 201] width 114 height 13
type input "0372039590"
type input "[PERSON_NAME]"
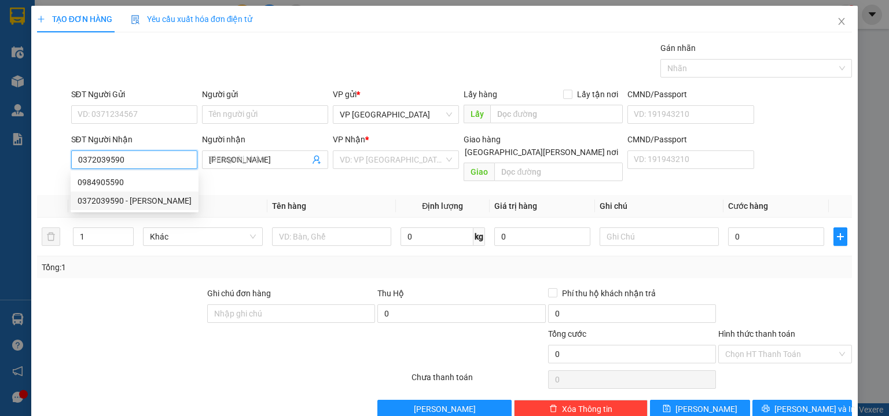
type input "210.000"
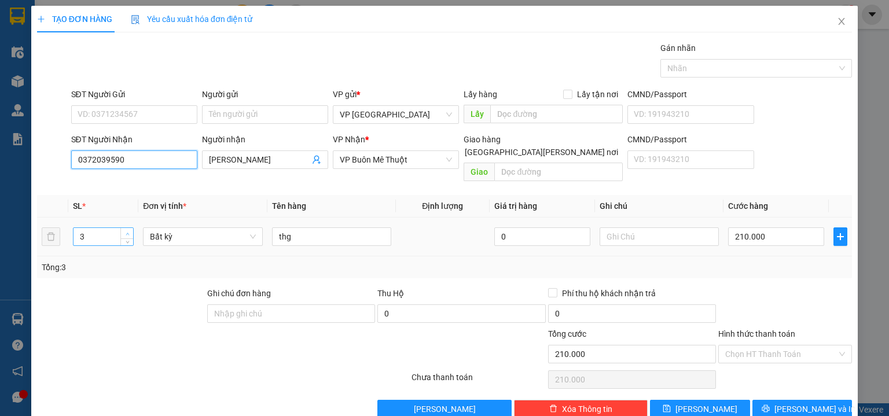
type input "0372039590"
click at [122, 228] on span "Increase Value" at bounding box center [126, 233] width 13 height 10
type input "3"
click at [130, 237] on span "down" at bounding box center [127, 240] width 7 height 7
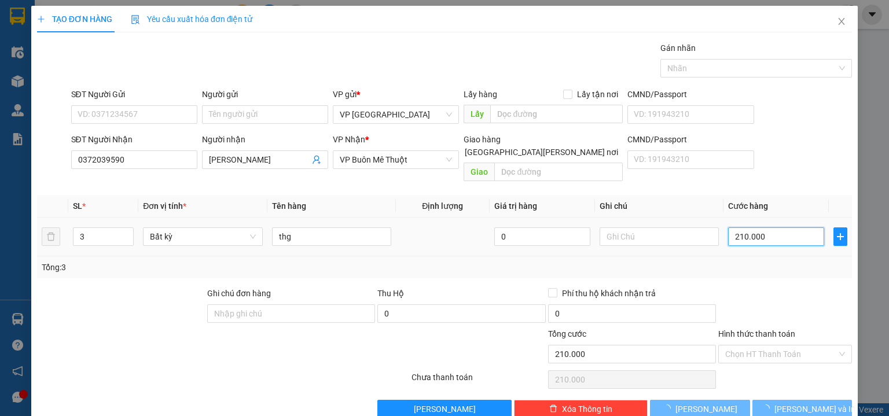
click at [784, 228] on input "210.000" at bounding box center [776, 237] width 96 height 19
type input "0"
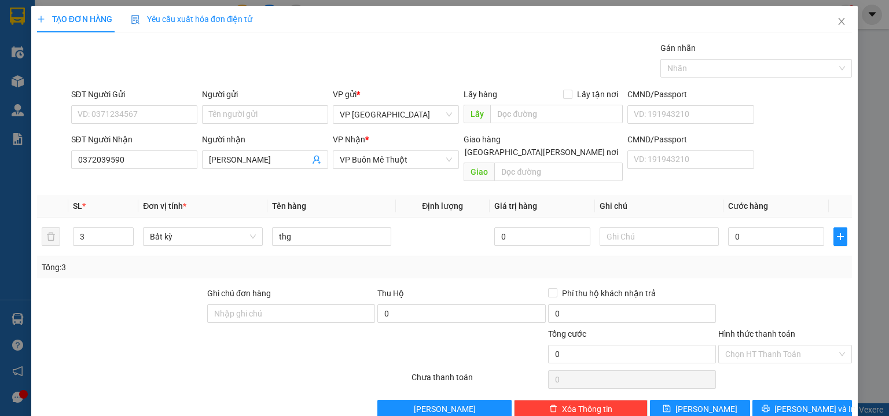
click at [709, 261] on div "Tổng: 3" at bounding box center [445, 267] width 806 height 13
click at [746, 228] on input "0" at bounding box center [776, 237] width 96 height 19
type input "2"
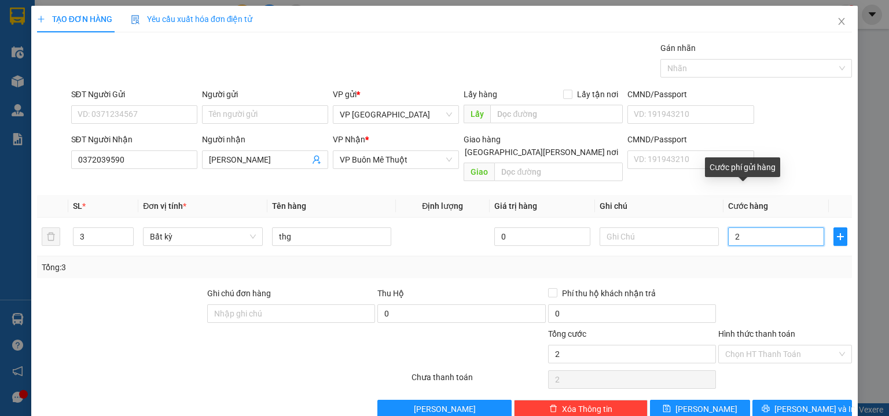
type input "21"
type input "210"
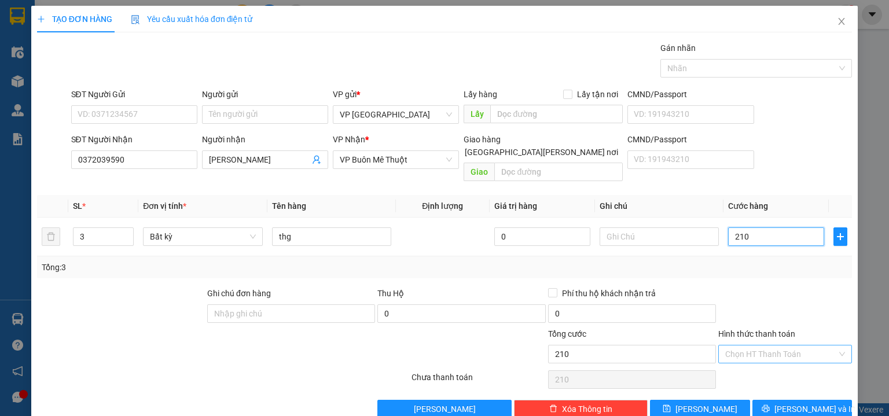
type input "210"
click at [798, 346] on input "Hình thức thanh toán" at bounding box center [781, 354] width 112 height 17
type input "210.000"
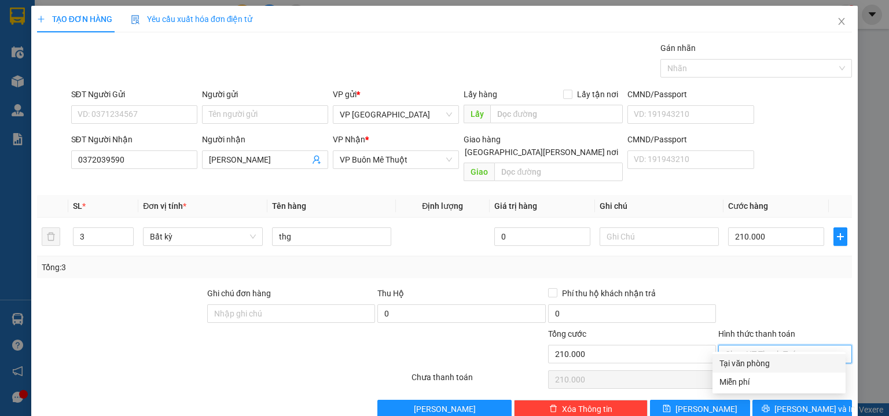
click at [778, 365] on div "Tại văn phòng" at bounding box center [779, 363] width 119 height 13
type input "0"
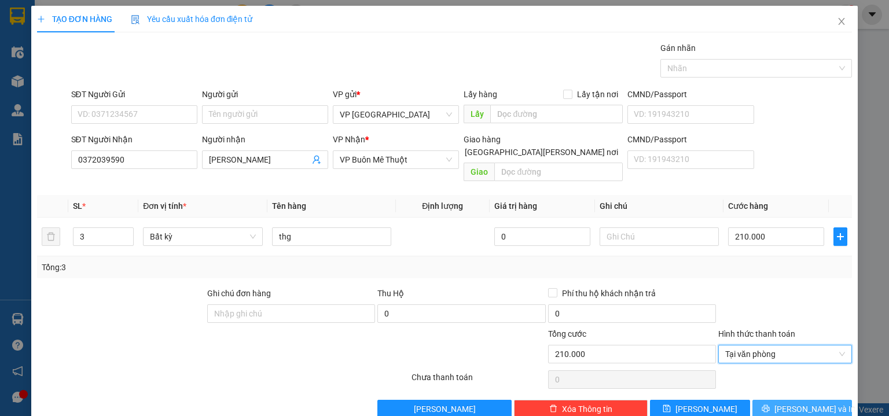
click at [785, 400] on button "[PERSON_NAME] và In" at bounding box center [803, 409] width 100 height 19
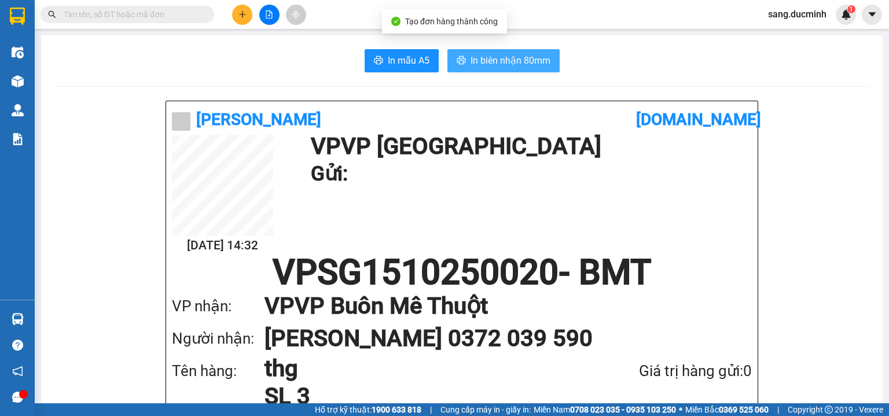
click at [504, 67] on span "In biên nhận 80mm" at bounding box center [511, 60] width 80 height 14
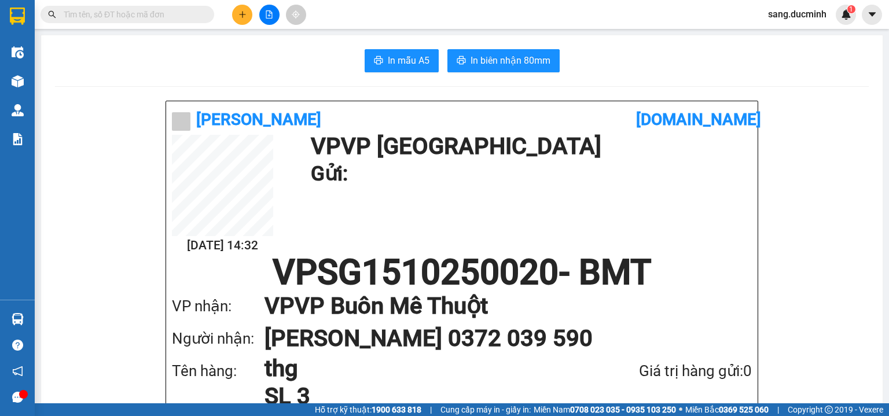
click at [182, 14] on input "text" at bounding box center [132, 14] width 137 height 13
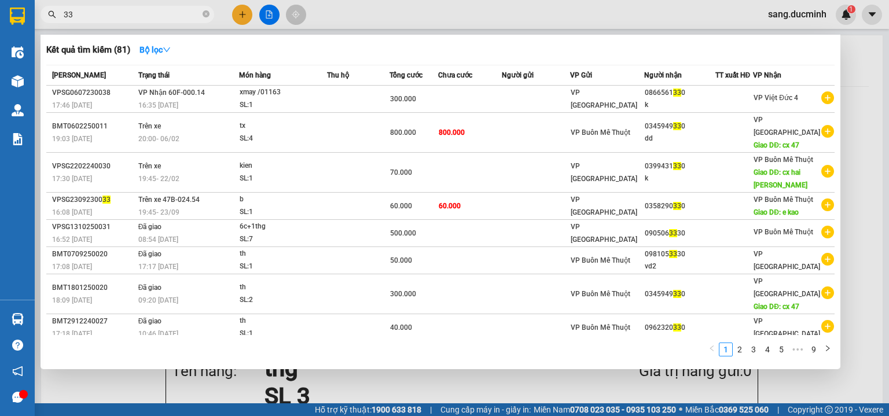
type input "3"
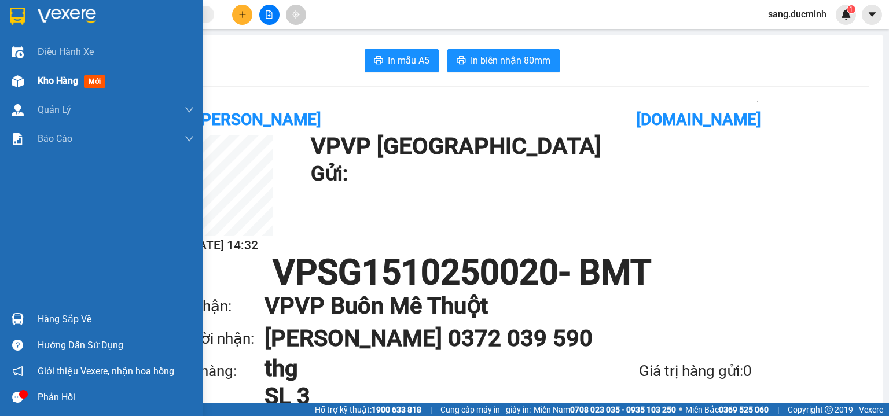
click at [28, 86] on div "Kho hàng mới" at bounding box center [101, 81] width 203 height 29
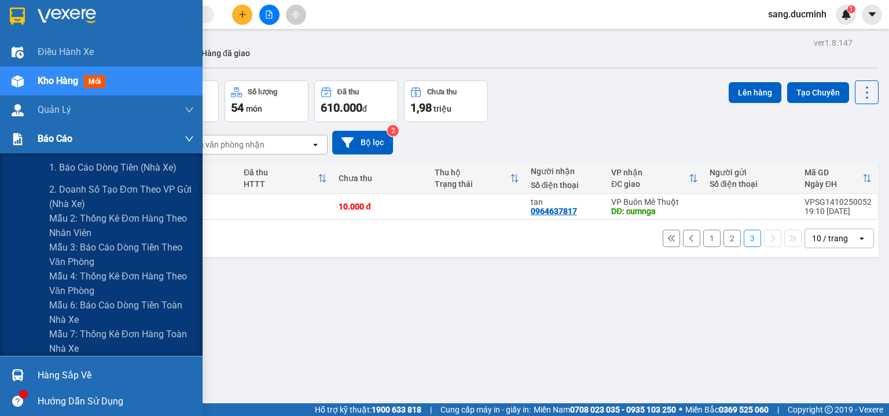
click at [56, 137] on span "Báo cáo" at bounding box center [55, 138] width 35 height 14
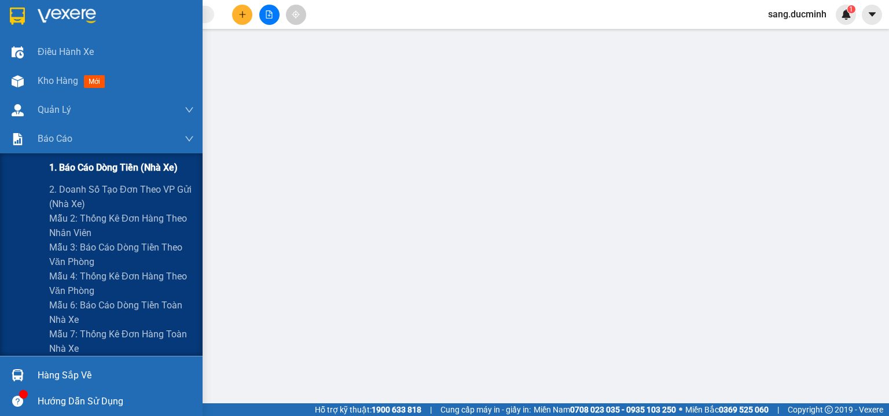
click at [107, 171] on span "1. Báo cáo dòng tiền (nhà xe)" at bounding box center [113, 167] width 129 height 14
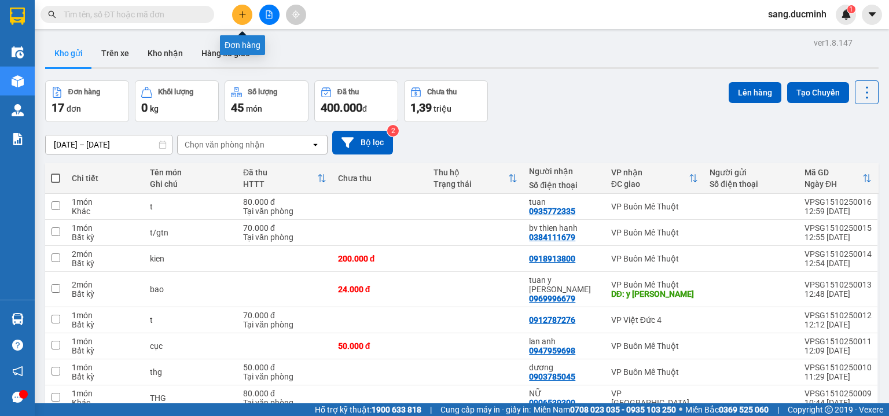
click at [248, 13] on button at bounding box center [242, 15] width 20 height 20
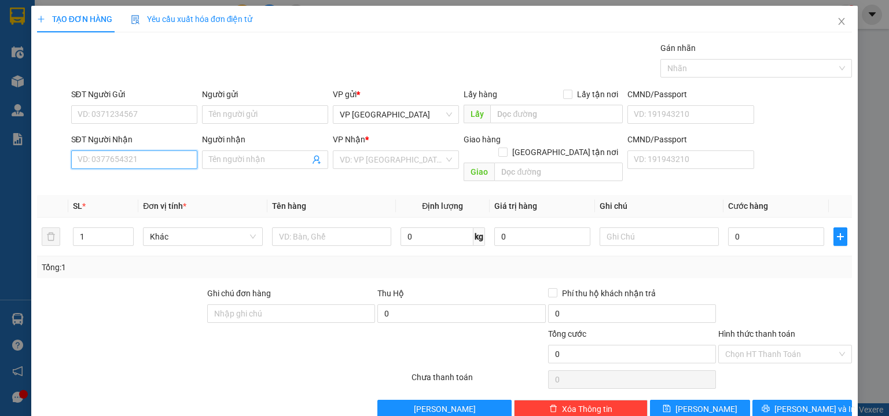
click at [85, 151] on input "SĐT Người Nhận" at bounding box center [134, 160] width 126 height 19
paste input "0"
paste input "8"
paste input "6"
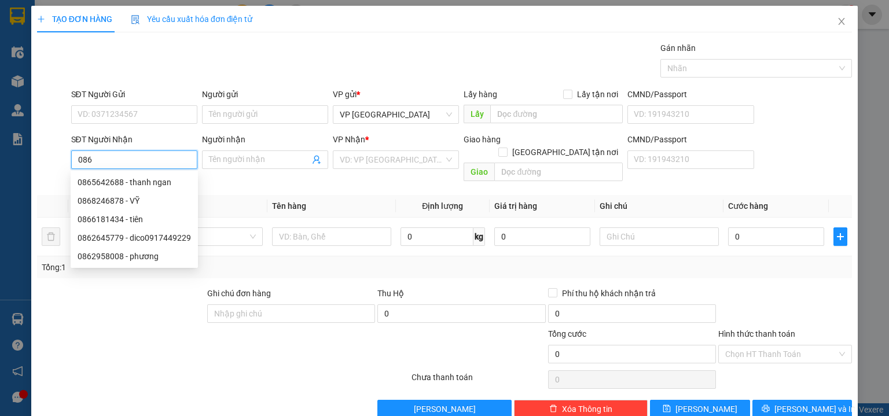
paste input "9"
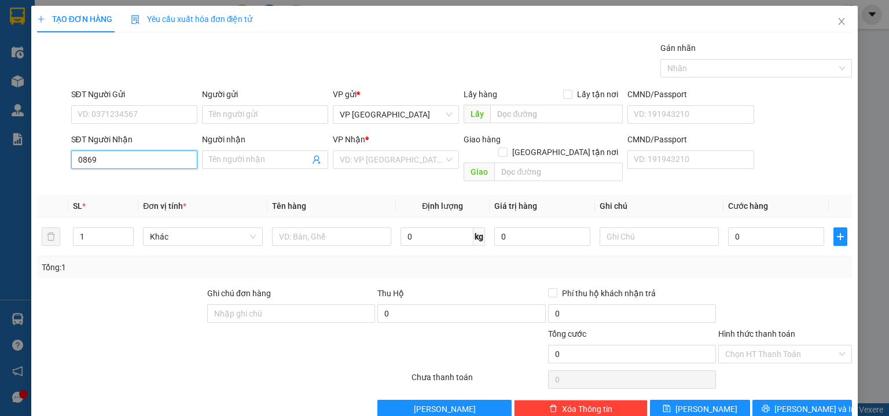
click at [130, 162] on input "0869" at bounding box center [134, 160] width 126 height 19
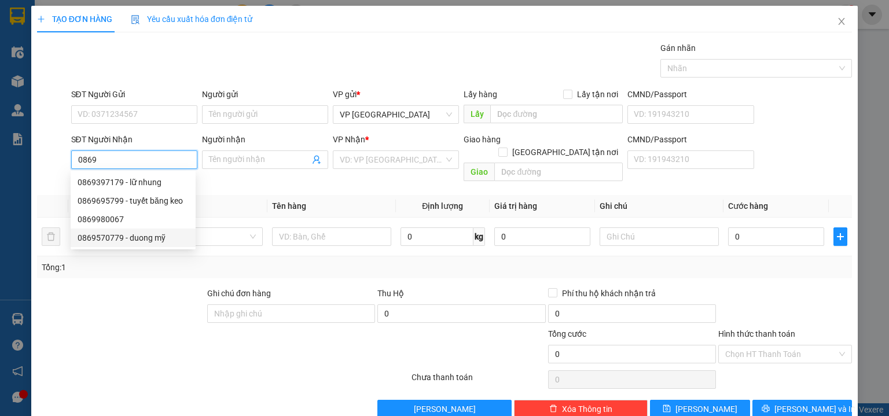
click at [153, 241] on div "0869570779 - duong mỹ" at bounding box center [133, 238] width 111 height 13
type input "0869570779"
type input "duong mỹ"
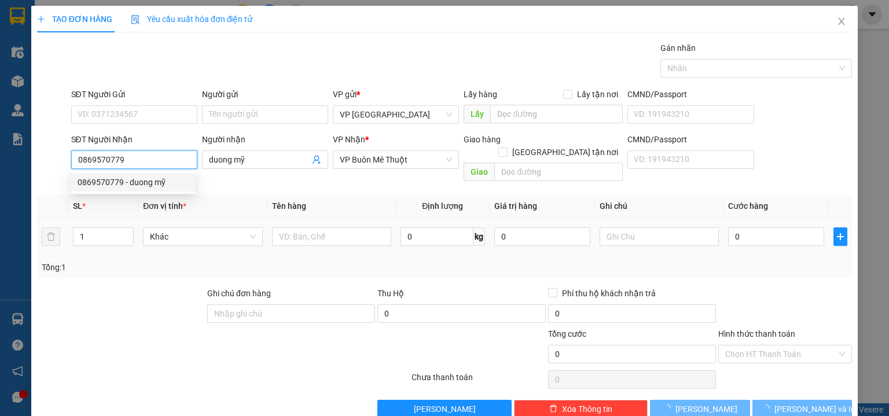
type input "2.800.000"
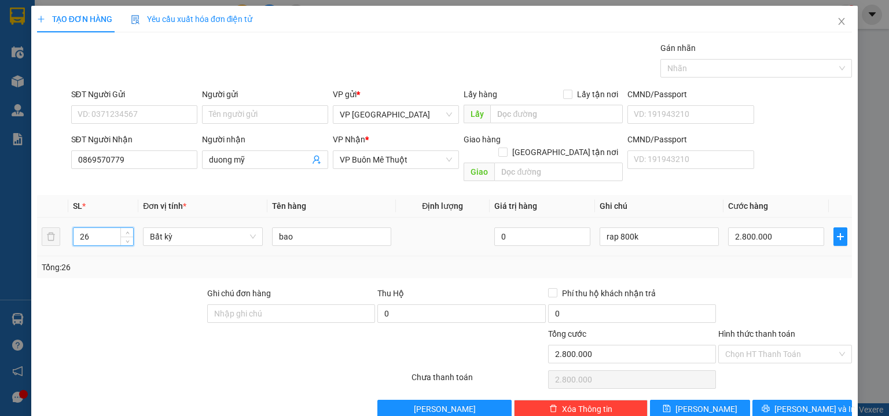
drag, startPoint x: 100, startPoint y: 220, endPoint x: 72, endPoint y: 224, distance: 27.5
click at [74, 228] on input "26" at bounding box center [104, 236] width 60 height 17
type input "0"
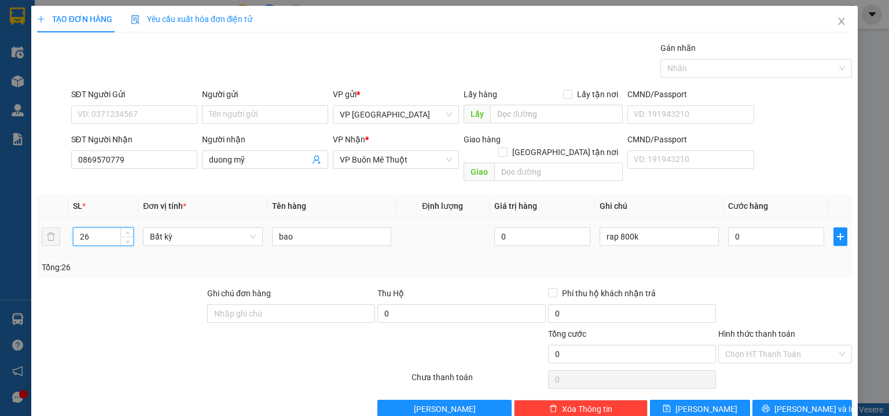
paste input "4"
type input "4"
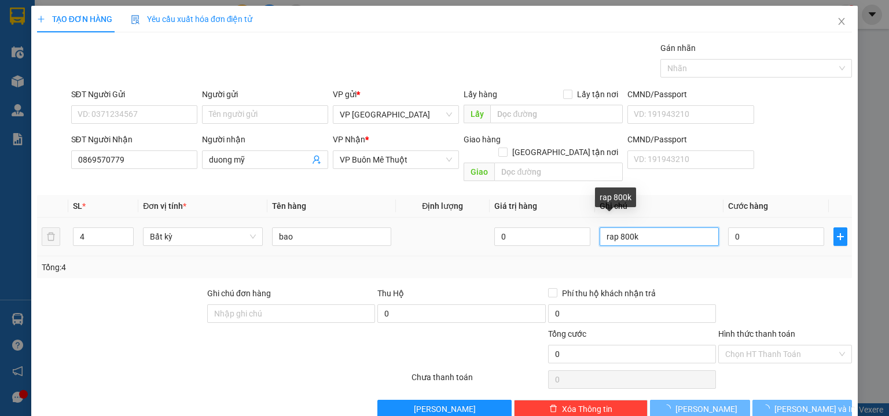
click at [652, 228] on input "rap 800k" at bounding box center [659, 237] width 119 height 19
click at [641, 228] on input "rap 800k" at bounding box center [659, 237] width 119 height 19
drag, startPoint x: 641, startPoint y: 222, endPoint x: 637, endPoint y: 228, distance: 7.1
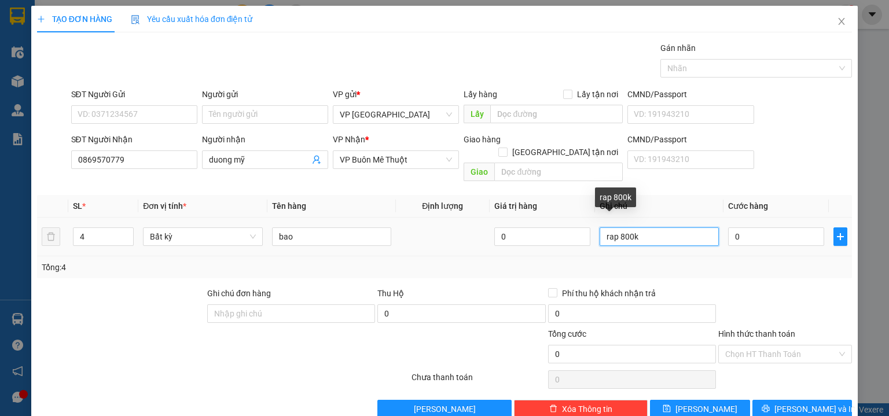
click at [639, 228] on input "rap 800k" at bounding box center [659, 237] width 119 height 19
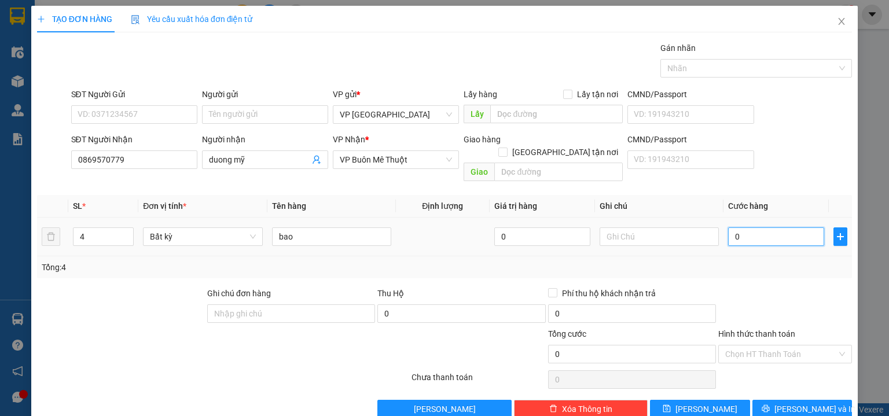
click at [743, 228] on input "0" at bounding box center [776, 237] width 96 height 19
click at [124, 155] on input "0869570779" at bounding box center [134, 160] width 126 height 19
click at [156, 162] on input "0869570779" at bounding box center [134, 160] width 126 height 19
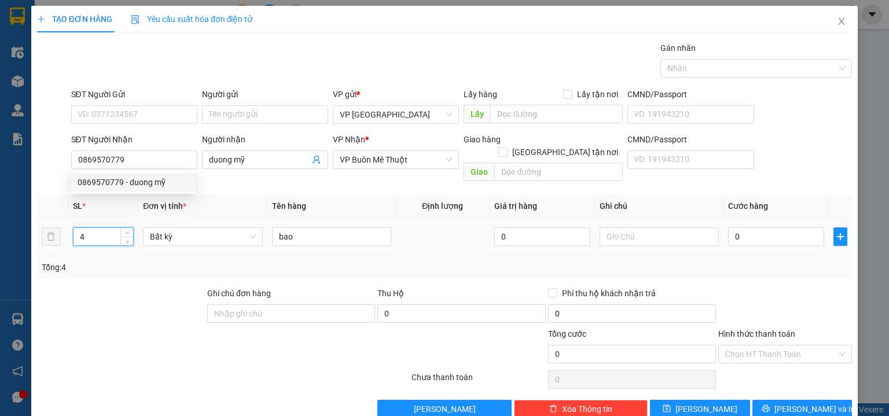
click at [96, 228] on input "4" at bounding box center [104, 236] width 60 height 17
click at [94, 229] on input "4" at bounding box center [104, 236] width 60 height 17
drag, startPoint x: 94, startPoint y: 229, endPoint x: 79, endPoint y: 228, distance: 15.1
click at [79, 228] on input "4" at bounding box center [104, 236] width 60 height 17
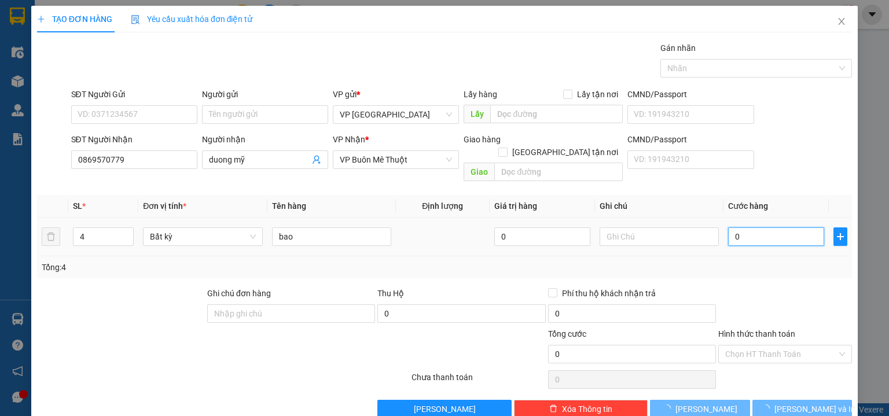
click at [729, 228] on input "0" at bounding box center [776, 237] width 96 height 19
paste input "4"
type input "4"
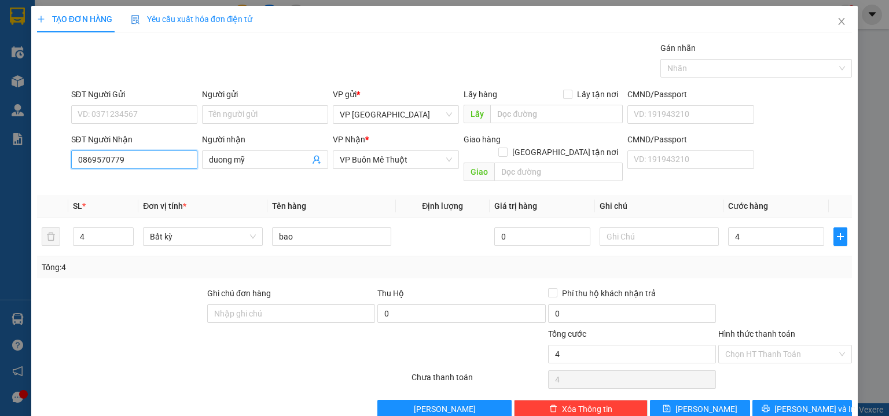
type input "4.000"
click at [107, 159] on input "0869570779" at bounding box center [134, 160] width 126 height 19
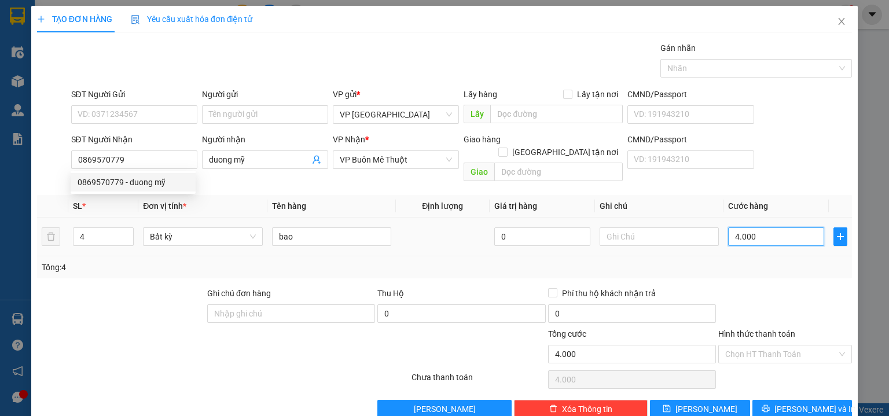
click at [734, 228] on input "4.000" at bounding box center [776, 237] width 96 height 19
click at [740, 228] on input "4.000" at bounding box center [776, 237] width 96 height 19
paste input "0"
type input "40.000"
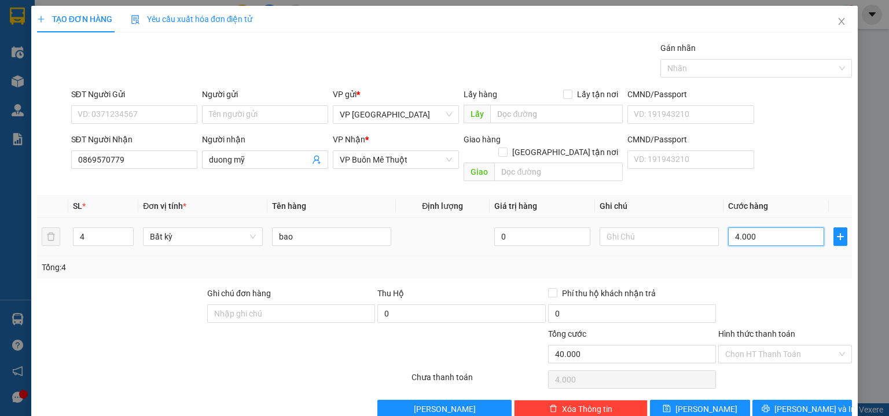
type input "40.000"
paste input "0"
type input "400.000"
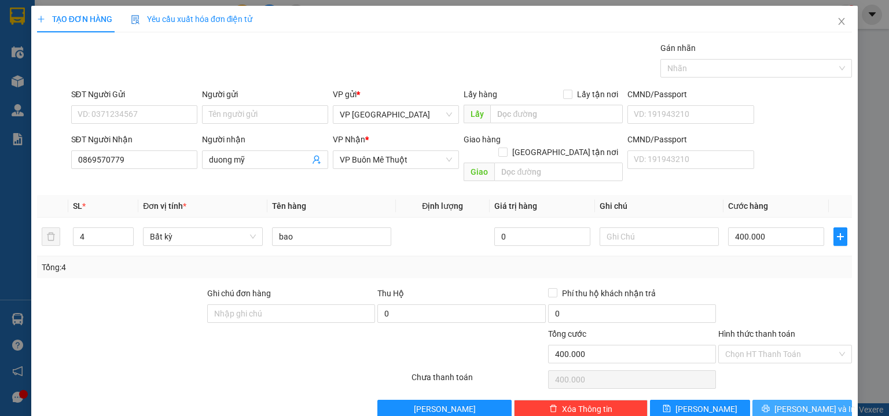
click at [800, 403] on span "[PERSON_NAME] và In" at bounding box center [815, 409] width 81 height 13
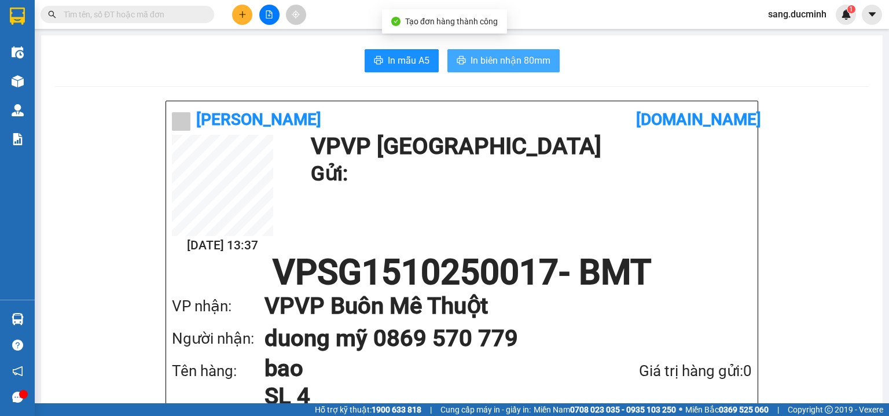
click at [486, 64] on span "In biên nhận 80mm" at bounding box center [511, 60] width 80 height 14
click at [497, 53] on span "In biên nhận 80mm" at bounding box center [511, 60] width 80 height 14
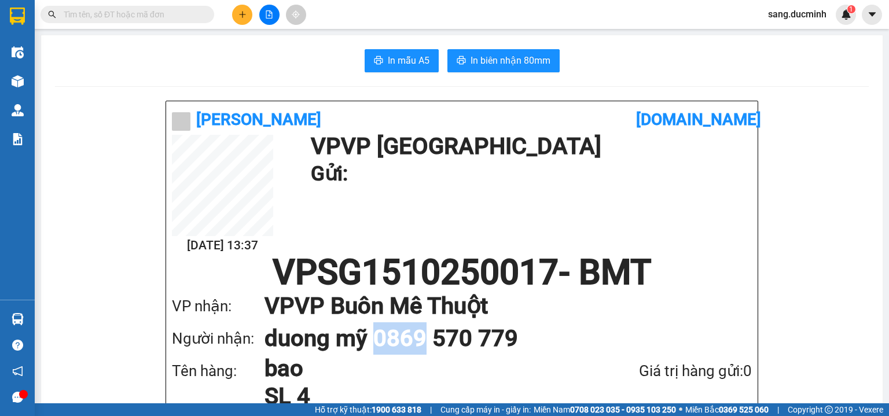
drag, startPoint x: 378, startPoint y: 343, endPoint x: 431, endPoint y: 343, distance: 52.7
click at [431, 343] on h1 "duong mỹ 0869 570 779" at bounding box center [497, 338] width 464 height 32
click at [449, 344] on h1 "duong mỹ 0869 570 779" at bounding box center [497, 338] width 464 height 32
drag, startPoint x: 452, startPoint y: 342, endPoint x: 380, endPoint y: 340, distance: 71.8
click at [380, 340] on h1 "duong mỹ 0869 570 779" at bounding box center [497, 338] width 464 height 32
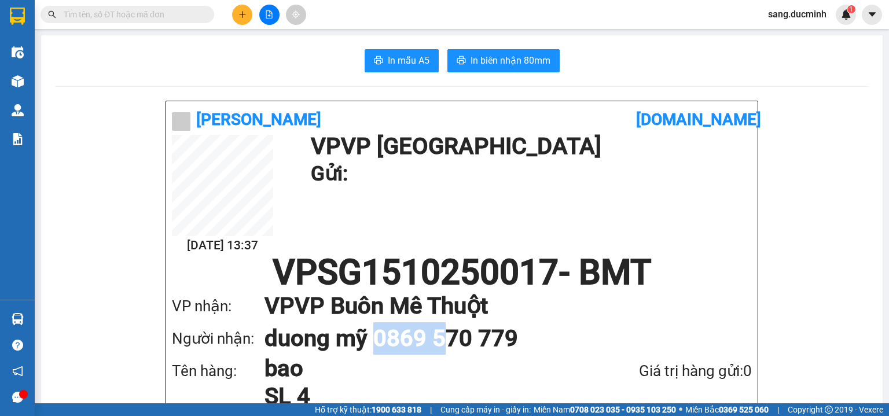
copy h1 "0869 5"
click at [434, 340] on h1 "duong mỹ 0869 570 779" at bounding box center [497, 338] width 464 height 32
click at [438, 341] on h1 "duong mỹ 0869 570 779" at bounding box center [497, 338] width 464 height 32
drag, startPoint x: 438, startPoint y: 341, endPoint x: 443, endPoint y: 344, distance: 6.0
click at [443, 344] on h1 "duong mỹ 0869 570 779" at bounding box center [497, 338] width 464 height 32
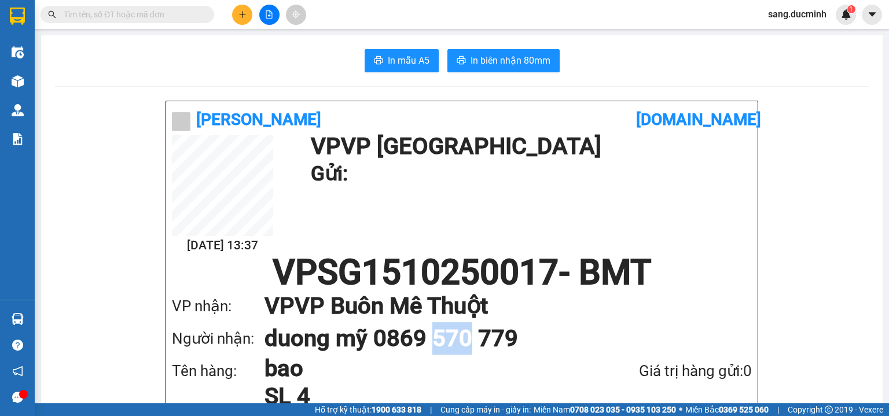
click at [443, 344] on h1 "duong mỹ 0869 570 779" at bounding box center [497, 338] width 464 height 32
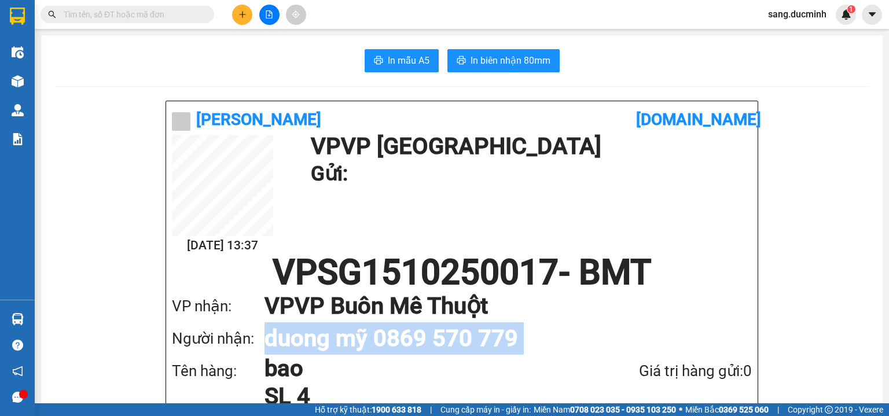
click at [443, 344] on h1 "duong mỹ 0869 570 779" at bounding box center [497, 338] width 464 height 32
click at [447, 342] on h1 "duong mỹ 0869 570 779" at bounding box center [497, 338] width 464 height 32
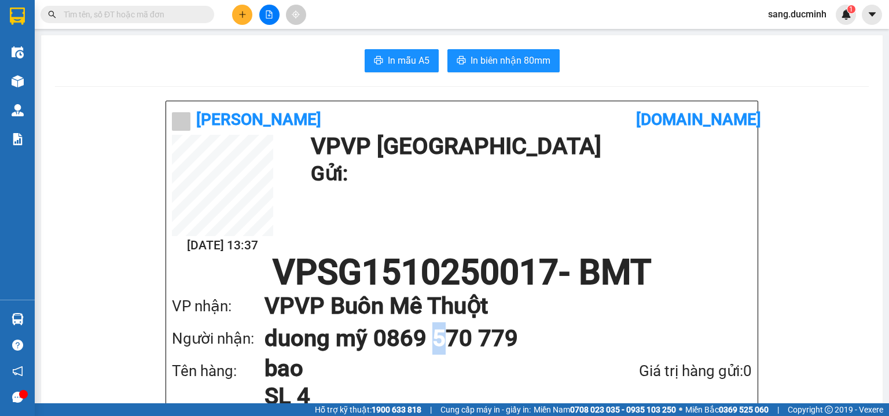
drag, startPoint x: 448, startPoint y: 342, endPoint x: 442, endPoint y: 345, distance: 6.0
click at [442, 345] on h1 "duong mỹ 0869 570 779" at bounding box center [497, 338] width 464 height 32
copy h1 "5"
click at [248, 14] on button at bounding box center [242, 15] width 20 height 20
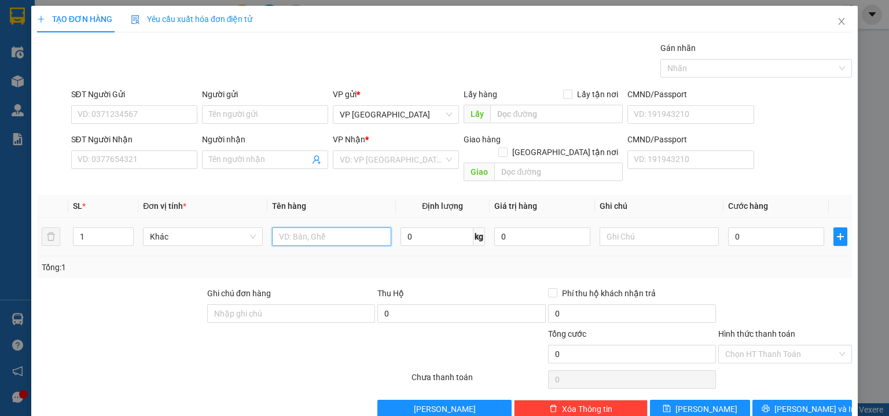
click at [296, 228] on input "text" at bounding box center [331, 237] width 119 height 19
type input "thg"
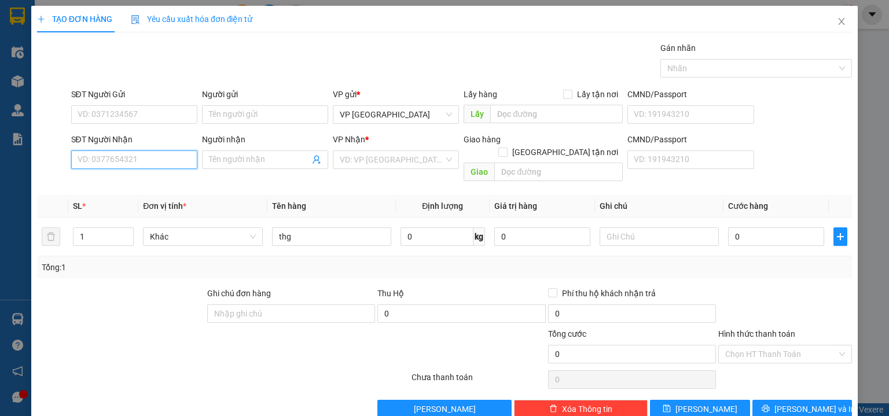
click at [123, 160] on input "SĐT Người Nhận" at bounding box center [134, 160] width 126 height 19
click at [160, 181] on div "0903578111 - A VU" at bounding box center [133, 182] width 111 height 13
type input "0903578111"
type input "A VU"
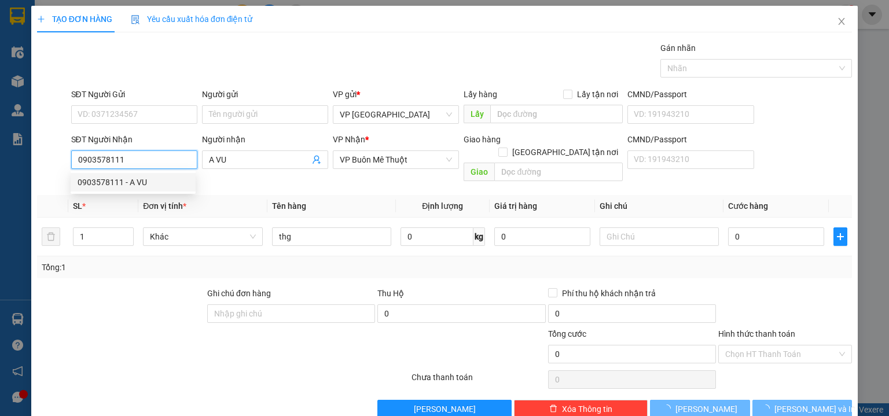
type input "50.000"
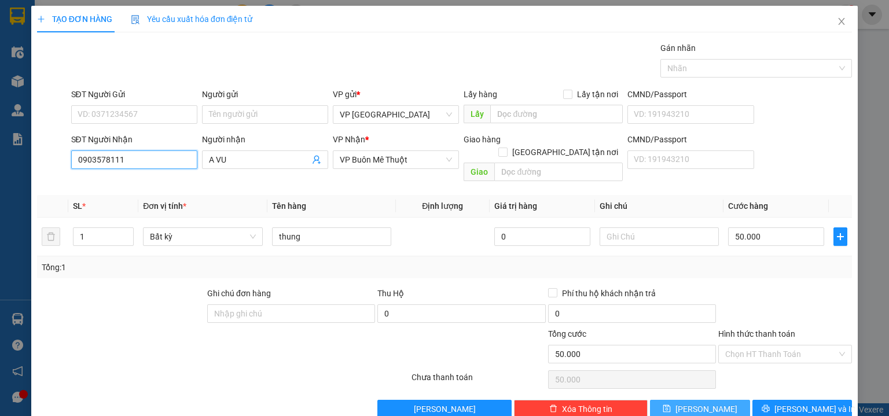
type input "0903578111"
click at [681, 400] on button "[PERSON_NAME]" at bounding box center [700, 409] width 100 height 19
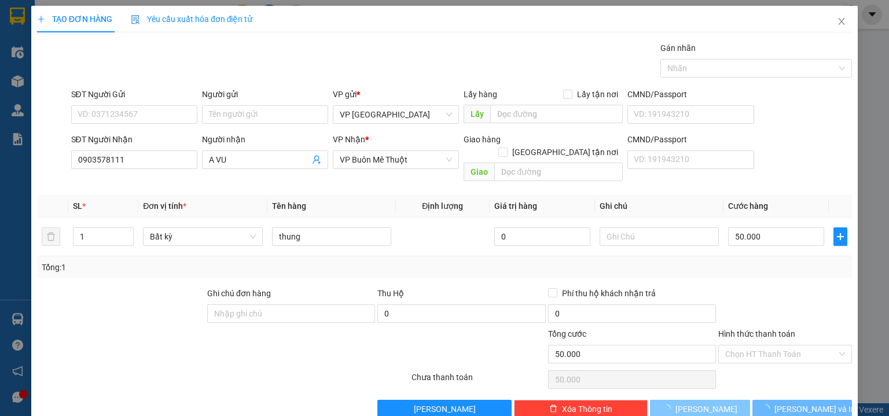
type input "0"
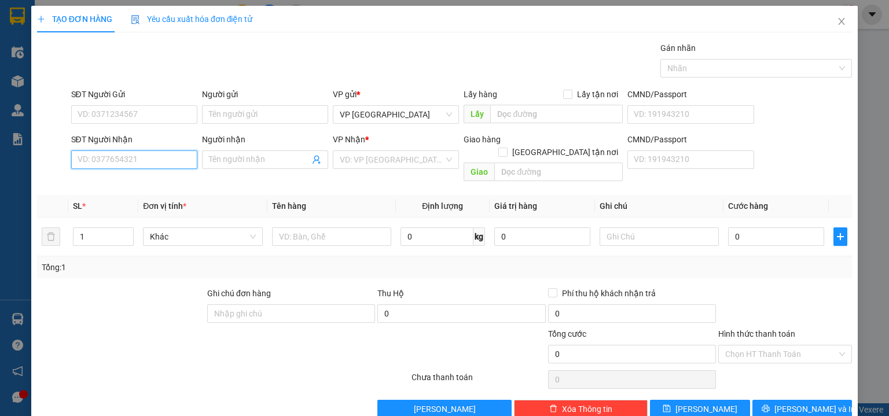
click at [174, 158] on input "SĐT Người Nhận" at bounding box center [134, 160] width 126 height 19
click at [152, 184] on div "0919882266 - thuy tra sua" at bounding box center [133, 182] width 111 height 13
type input "0919882266"
type input "thuy tra sua"
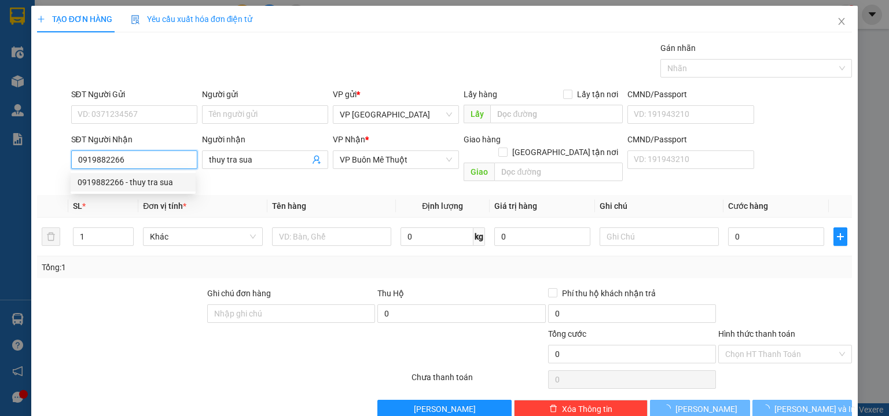
type input "1.000"
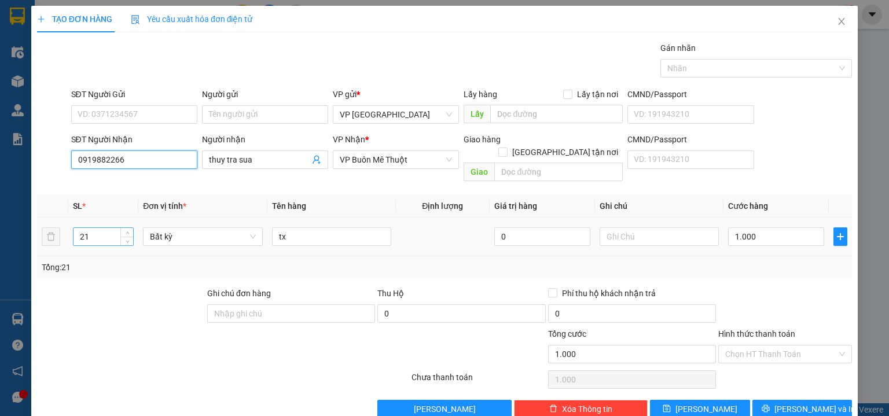
type input "0919882266"
drag, startPoint x: 81, startPoint y: 232, endPoint x: 74, endPoint y: 234, distance: 8.1
click at [74, 234] on div "21" at bounding box center [103, 236] width 61 height 23
type input "7"
click at [712, 401] on button "[PERSON_NAME]" at bounding box center [700, 409] width 100 height 19
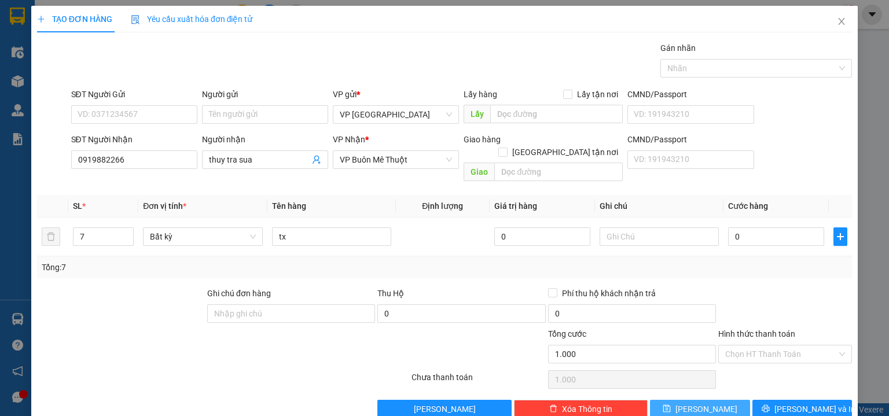
type input "0"
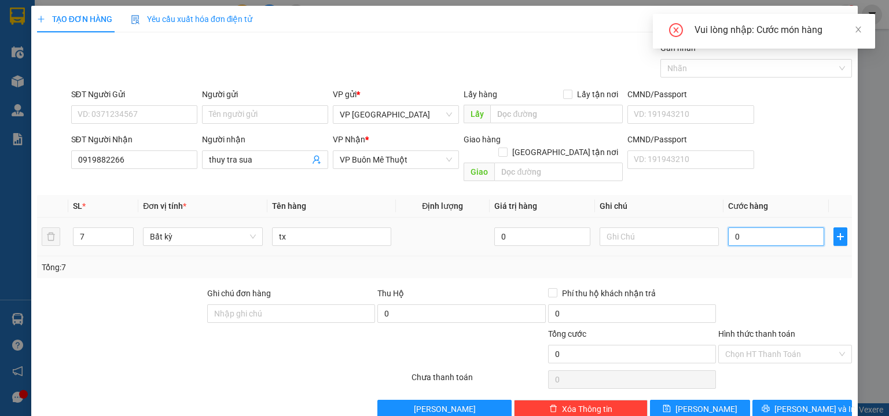
click at [761, 228] on input "0" at bounding box center [776, 237] width 96 height 19
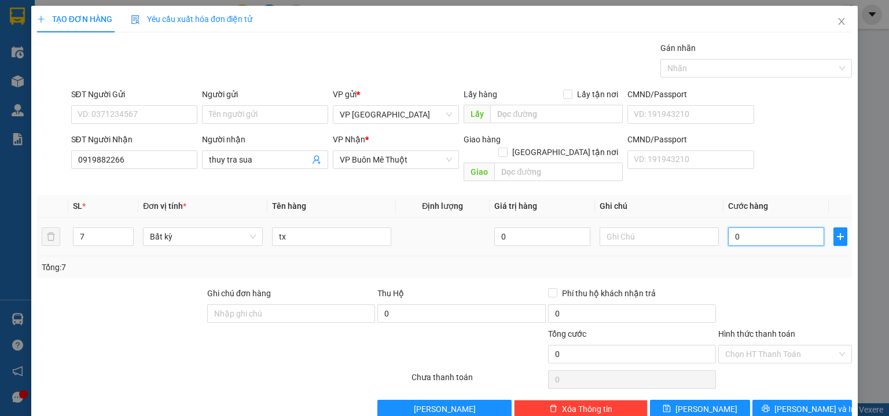
type input "1"
type input "1.000"
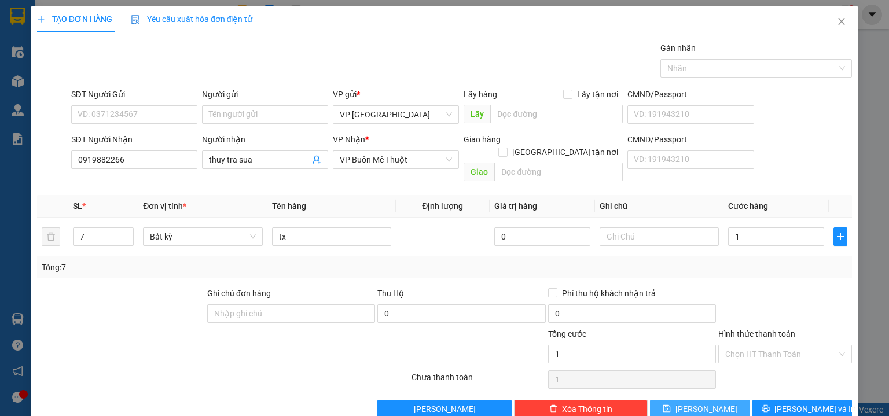
type input "1.000"
click at [725, 400] on button "[PERSON_NAME]" at bounding box center [700, 409] width 100 height 19
type input "0"
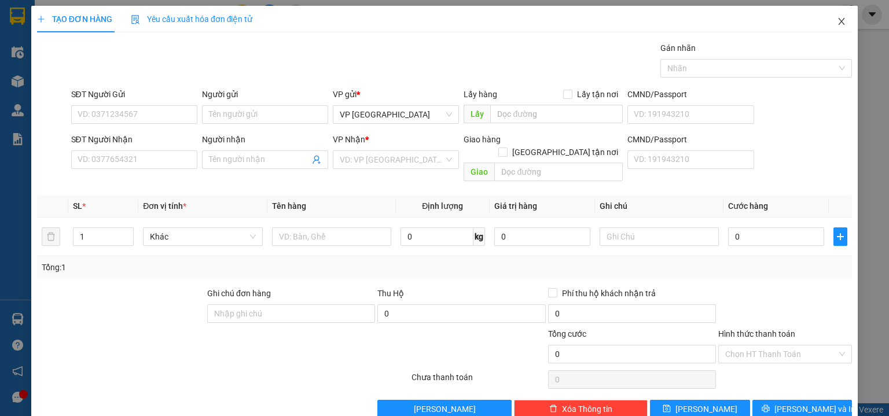
click at [839, 21] on icon "close" at bounding box center [842, 21] width 6 height 7
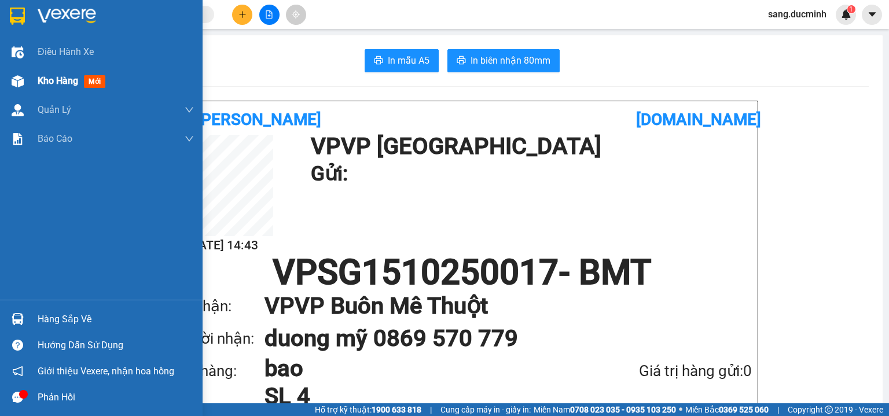
click at [49, 79] on span "Kho hàng" at bounding box center [58, 80] width 41 height 11
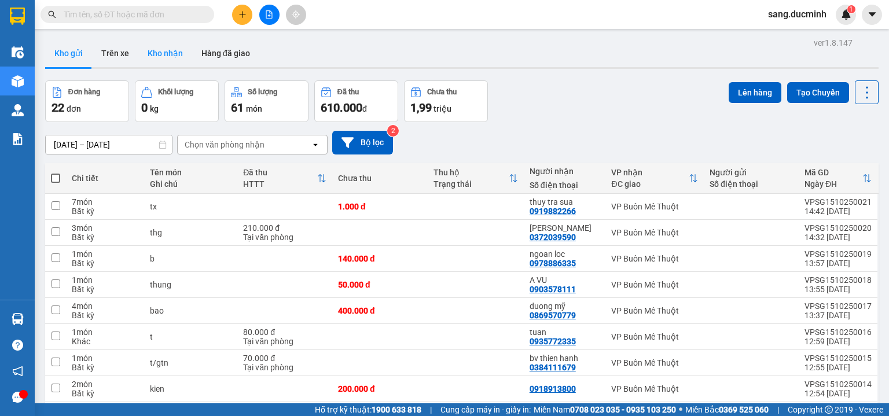
click at [167, 54] on button "Kho nhận" at bounding box center [165, 53] width 54 height 28
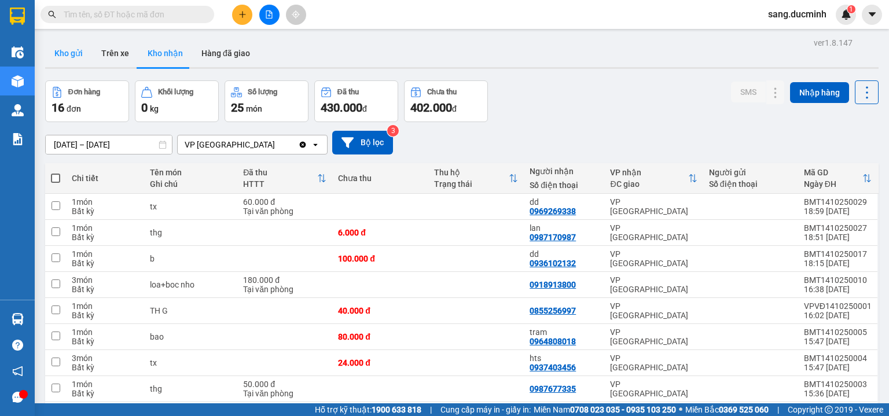
click at [63, 50] on button "Kho gửi" at bounding box center [68, 53] width 47 height 28
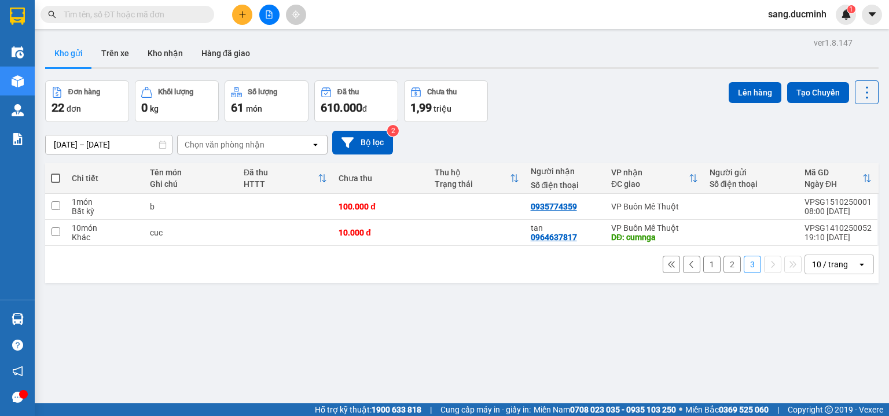
click at [704, 264] on button "1" at bounding box center [711, 264] width 17 height 17
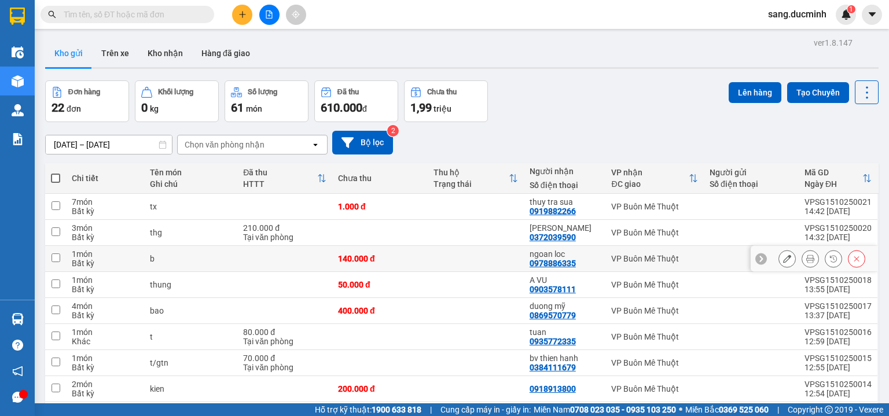
scroll to position [46, 0]
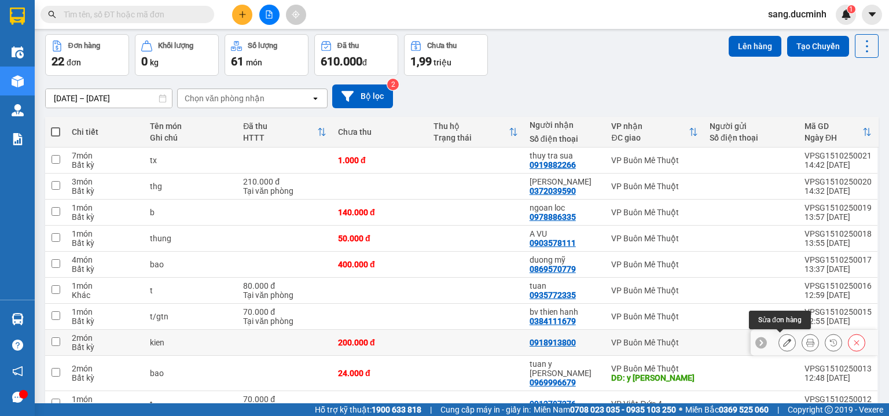
click at [783, 344] on icon at bounding box center [787, 343] width 8 height 8
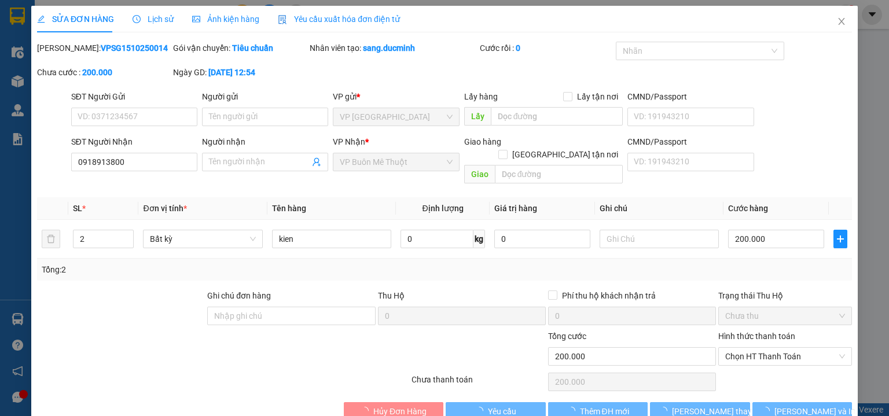
type input "0918913800"
type input "0"
type input "200.000"
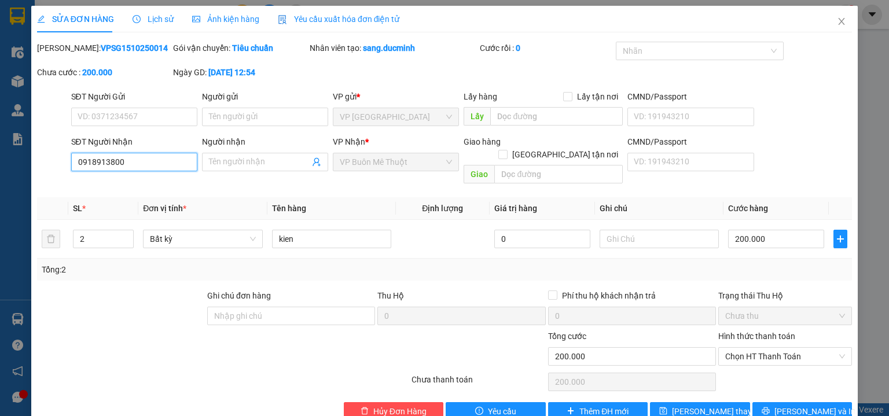
drag, startPoint x: 137, startPoint y: 164, endPoint x: 59, endPoint y: 169, distance: 77.8
click at [59, 169] on div "SĐT Người Nhận 0918913800 0918913800 Người nhận Tên người nhận VP Nhận * VP Buô…" at bounding box center [444, 161] width 817 height 53
type input "0905063330"
click at [698, 405] on span "Lưu thay đổi" at bounding box center [718, 411] width 93 height 13
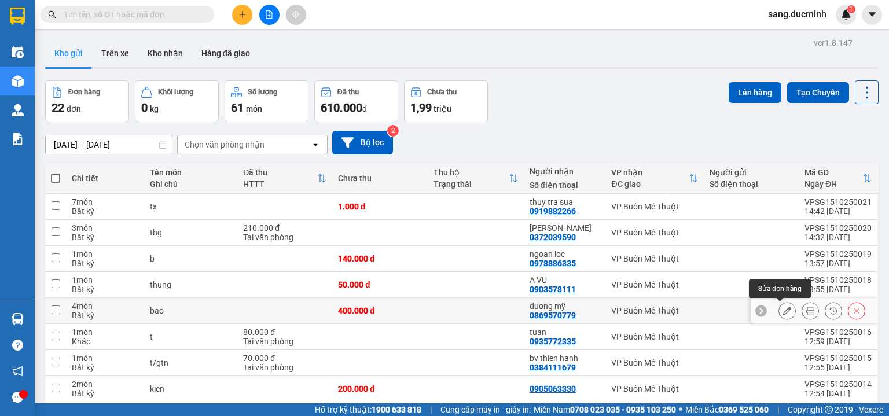
click at [783, 312] on icon at bounding box center [787, 311] width 8 height 8
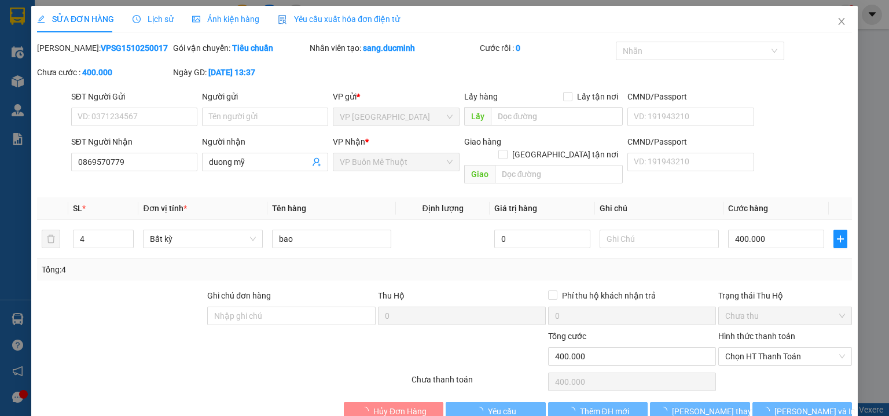
type input "0869570779"
type input "duong mỹ"
type input "0"
type input "400.000"
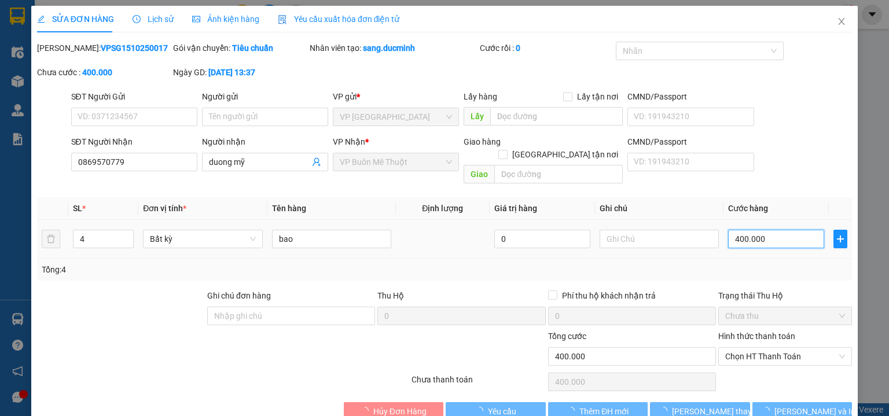
click at [773, 230] on input "400.000" at bounding box center [776, 239] width 96 height 19
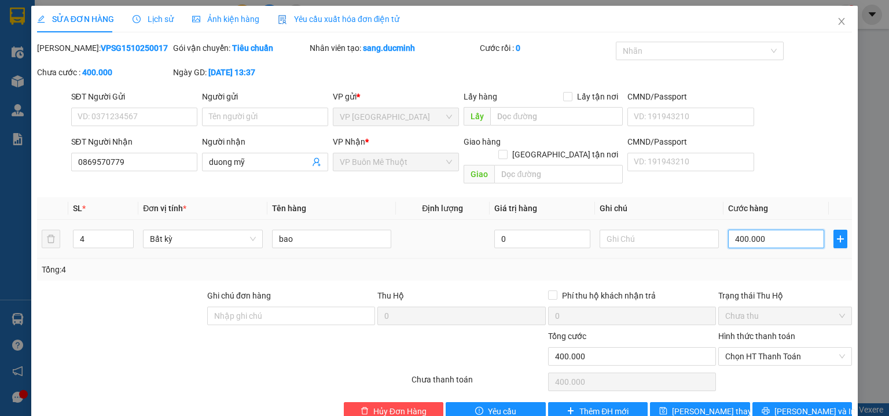
type input "4"
type input "48"
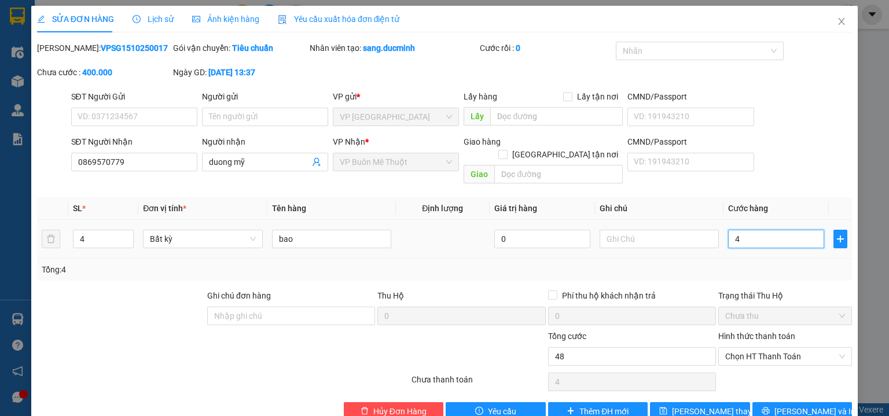
type input "48"
type input "480"
type input "480.000"
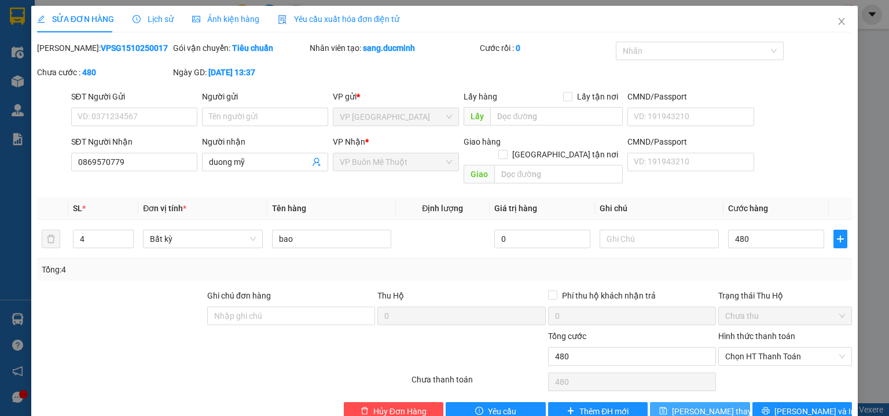
type input "480.000"
click at [695, 405] on span "Lưu thay đổi" at bounding box center [718, 411] width 93 height 13
